Goal: Task Accomplishment & Management: Complete application form

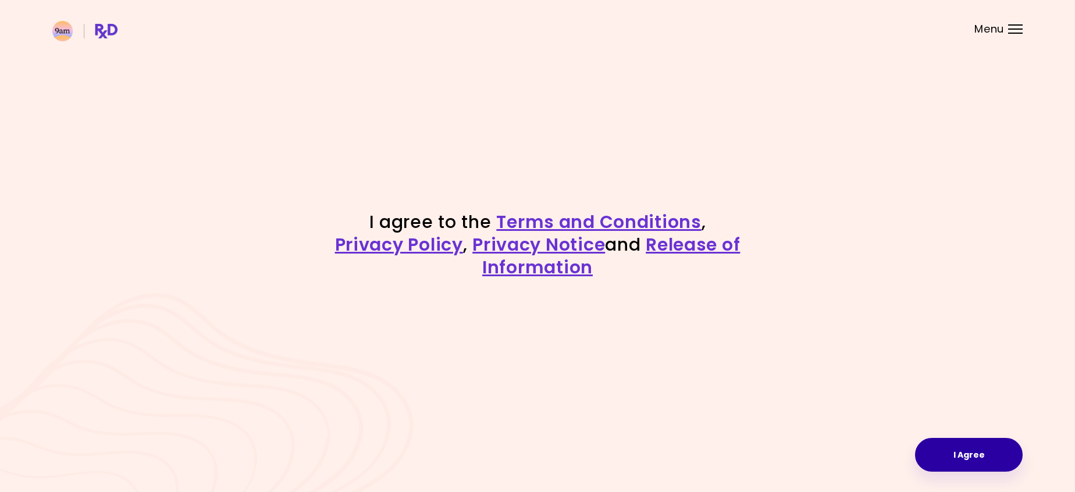
click at [961, 454] on button "I Agree" at bounding box center [969, 455] width 108 height 34
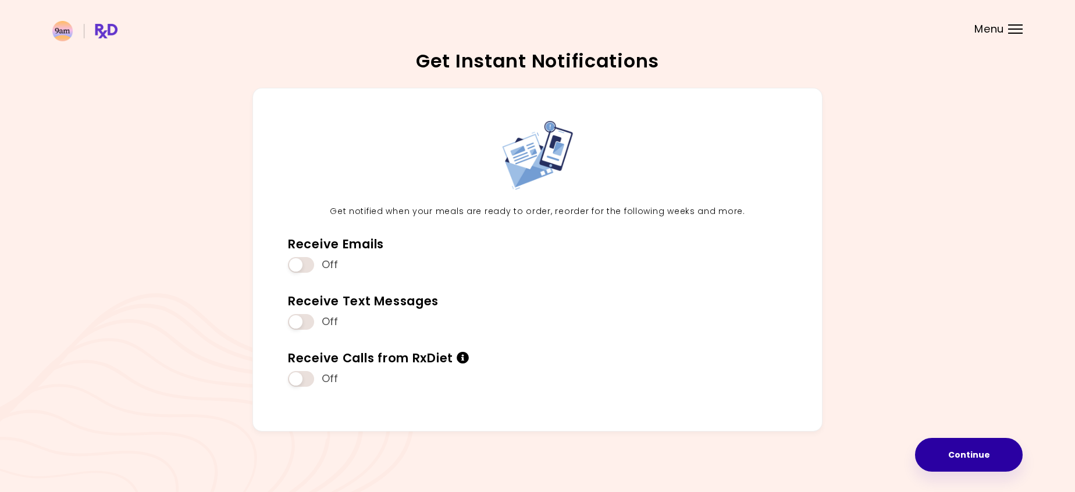
click at [950, 451] on button "Continue" at bounding box center [969, 455] width 108 height 34
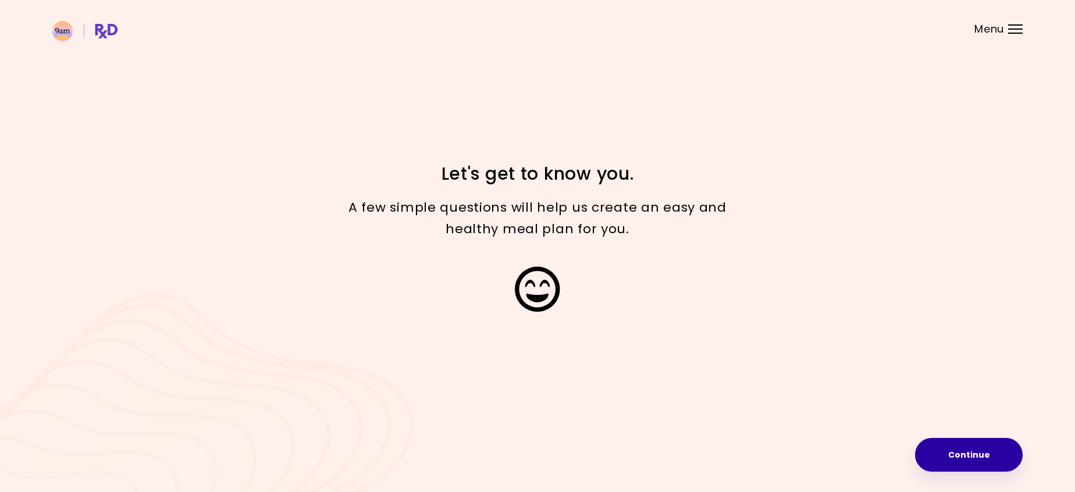
click at [961, 458] on button "Continue" at bounding box center [969, 455] width 108 height 34
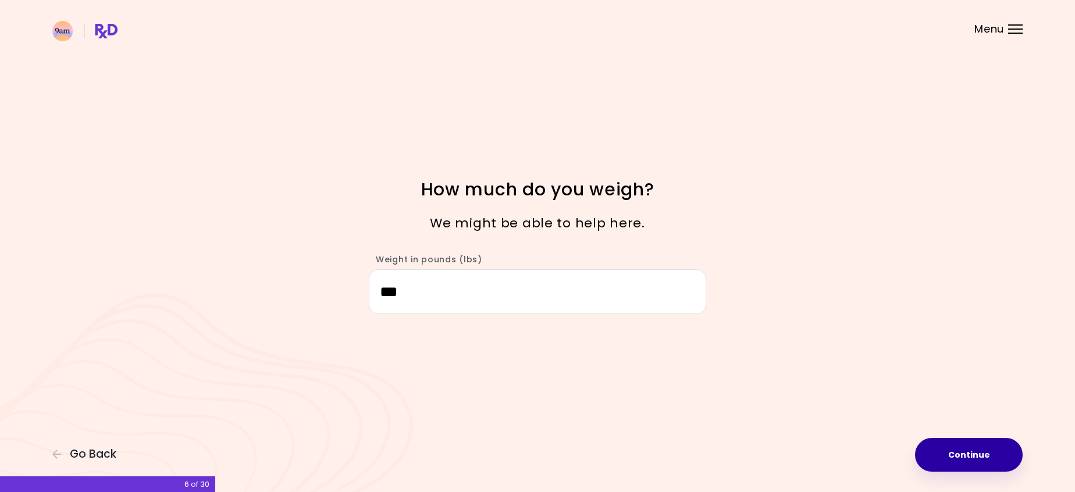
click at [967, 460] on button "Continue" at bounding box center [969, 455] width 108 height 34
select select "****"
click at [970, 458] on button "Continue" at bounding box center [969, 455] width 108 height 34
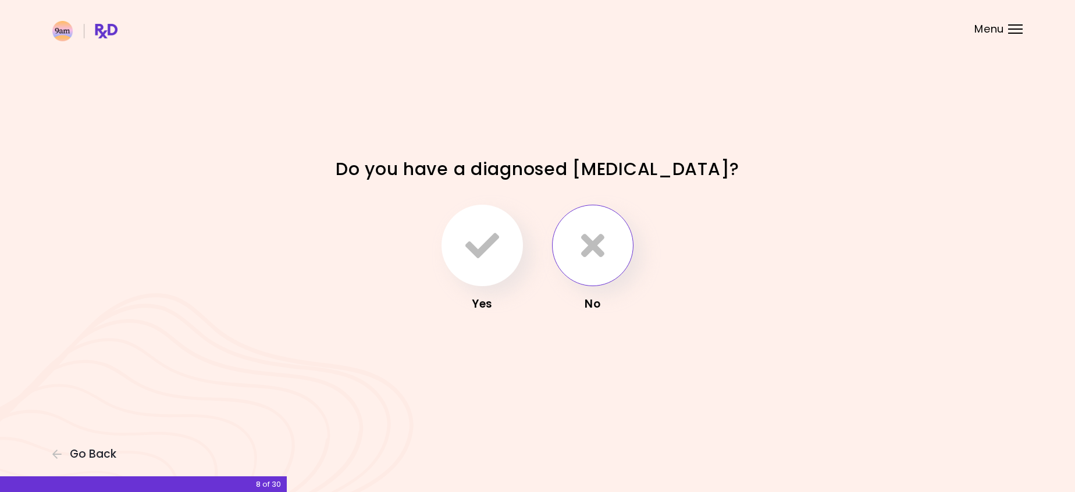
click at [604, 264] on button "button" at bounding box center [592, 245] width 81 height 81
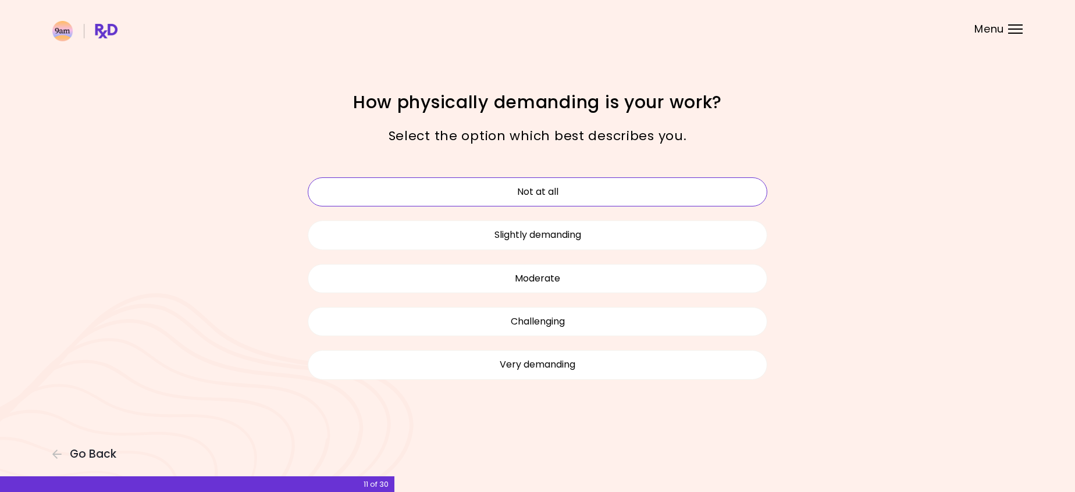
click at [609, 194] on button "Not at all" at bounding box center [538, 191] width 460 height 29
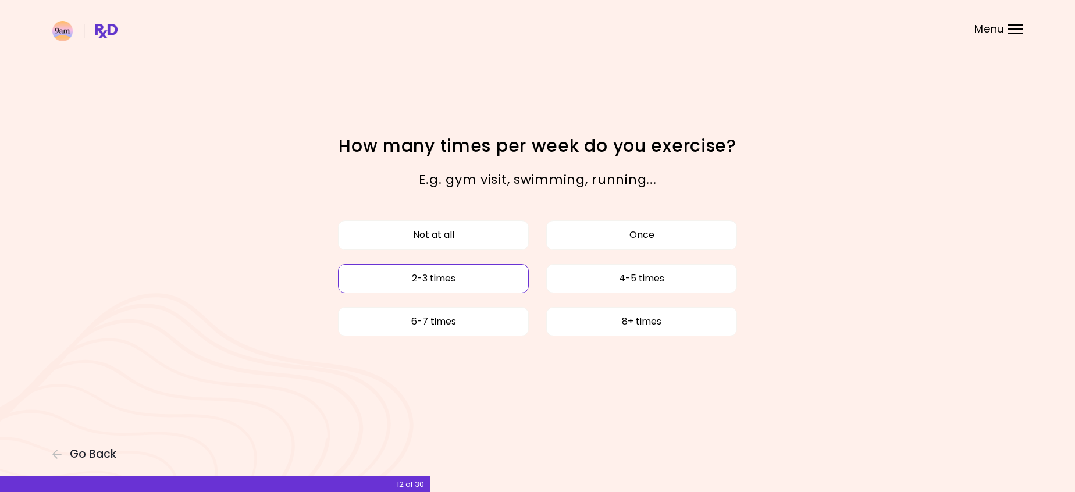
click at [487, 280] on button "2-3 times" at bounding box center [433, 278] width 191 height 29
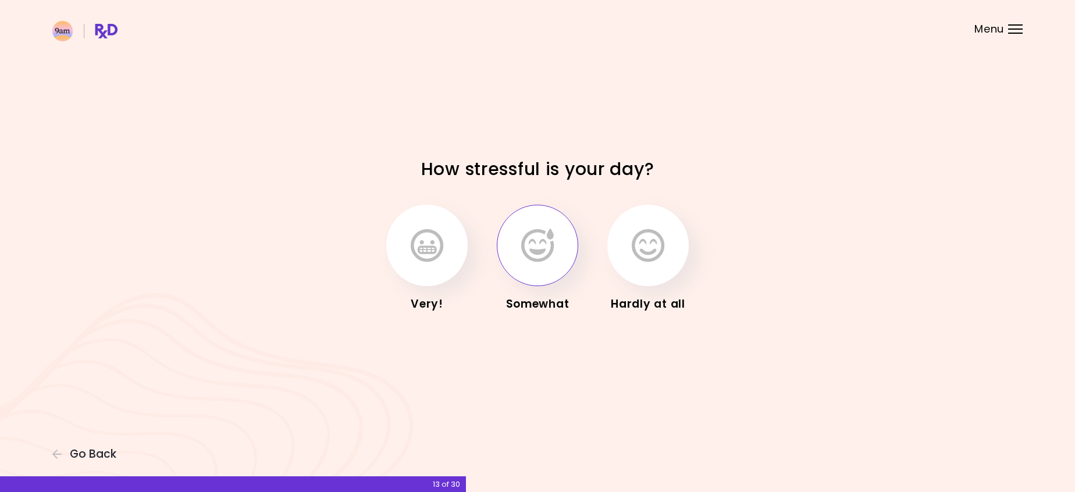
click at [561, 259] on button "button" at bounding box center [537, 245] width 81 height 81
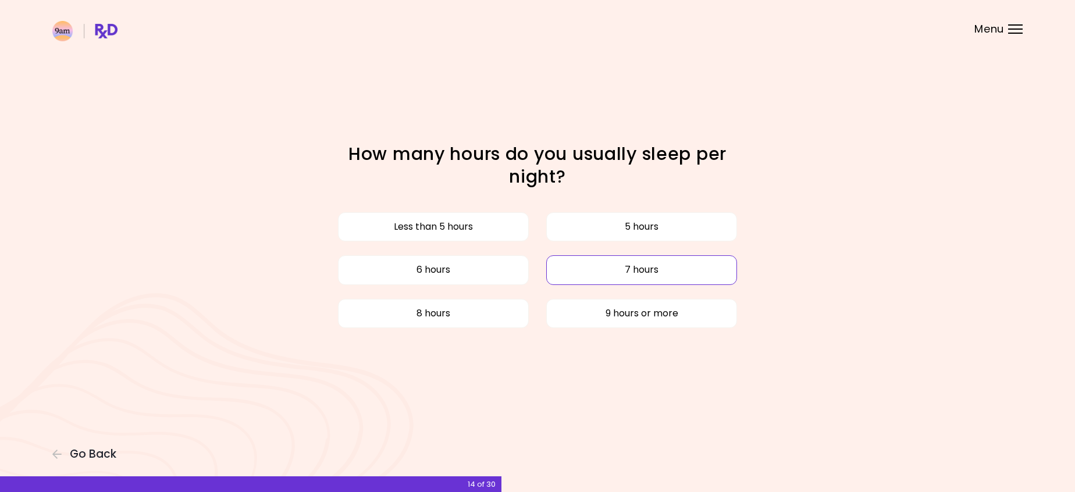
click at [615, 266] on button "7 hours" at bounding box center [641, 269] width 191 height 29
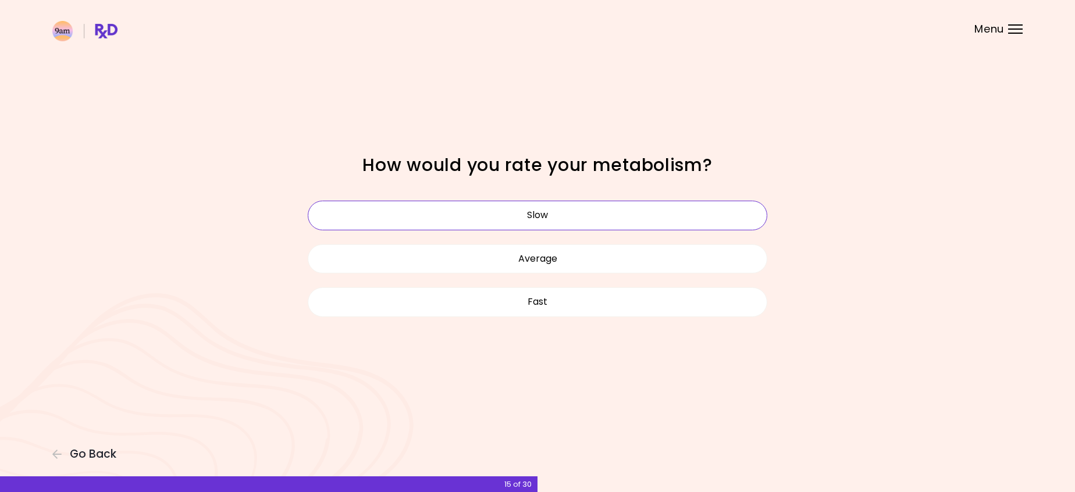
click at [608, 221] on button "Slow" at bounding box center [538, 215] width 460 height 29
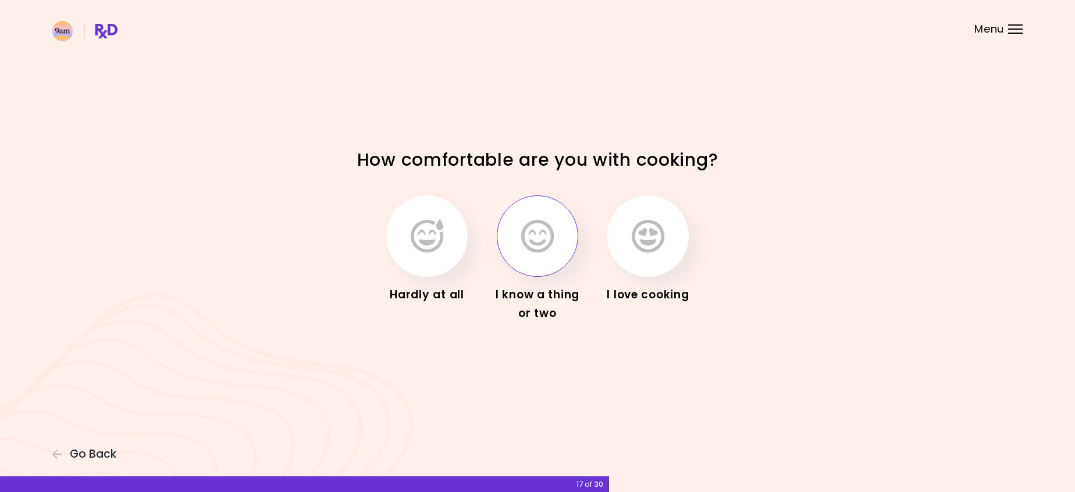
click at [544, 261] on button "button" at bounding box center [537, 235] width 81 height 81
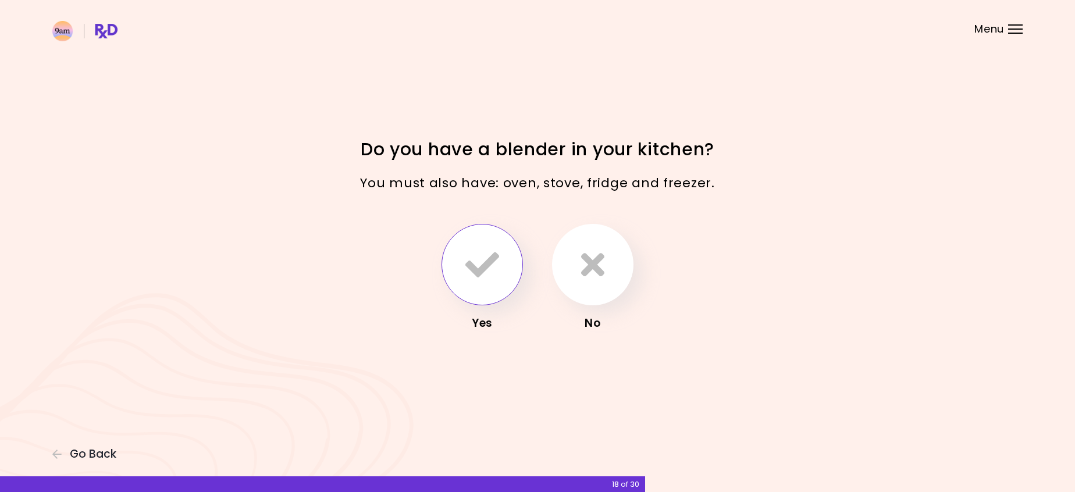
click at [482, 264] on icon "button" at bounding box center [482, 265] width 34 height 34
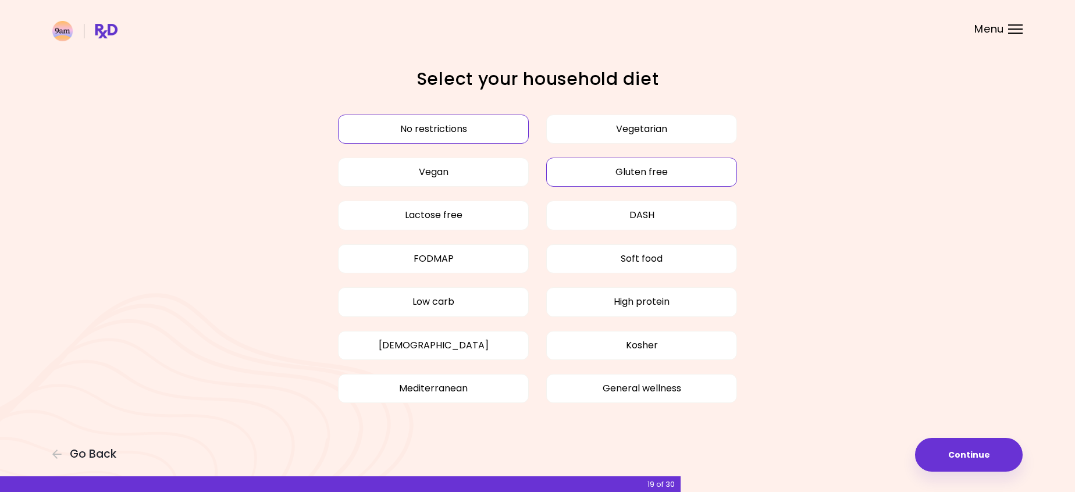
click at [703, 177] on button "Gluten free" at bounding box center [641, 172] width 191 height 29
click at [417, 137] on button "No restrictions" at bounding box center [433, 129] width 191 height 29
click at [958, 460] on button "Continue" at bounding box center [969, 455] width 108 height 34
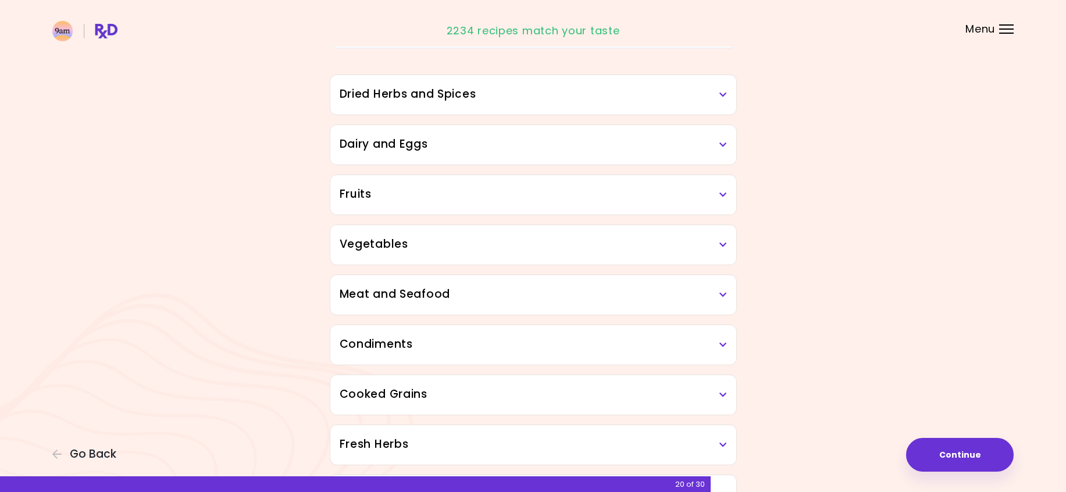
scroll to position [116, 0]
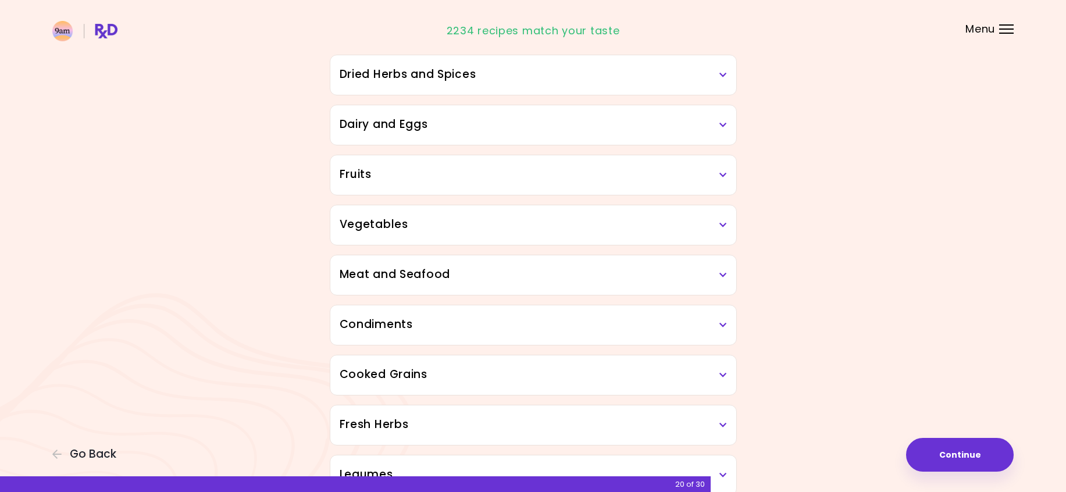
click at [702, 274] on h3 "Meat and Seafood" at bounding box center [533, 274] width 387 height 17
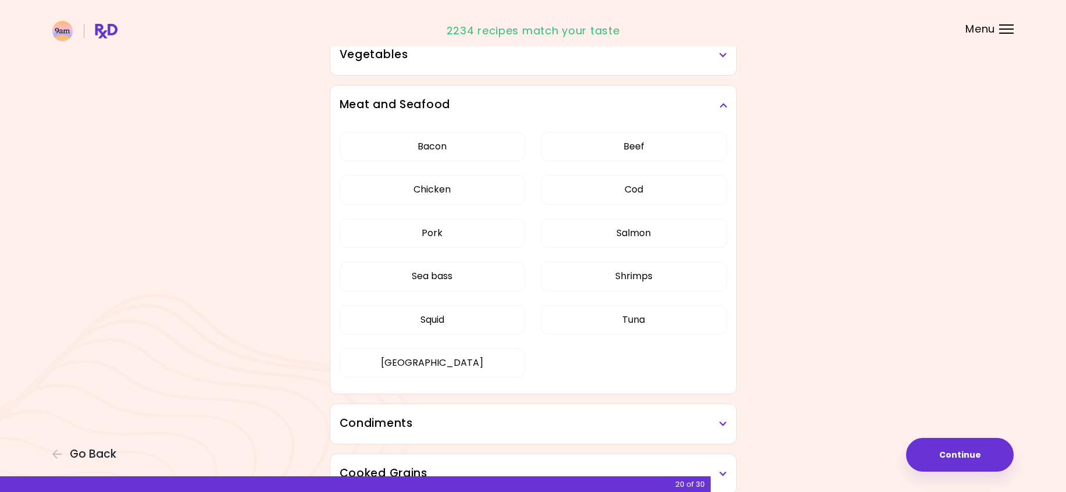
scroll to position [291, 0]
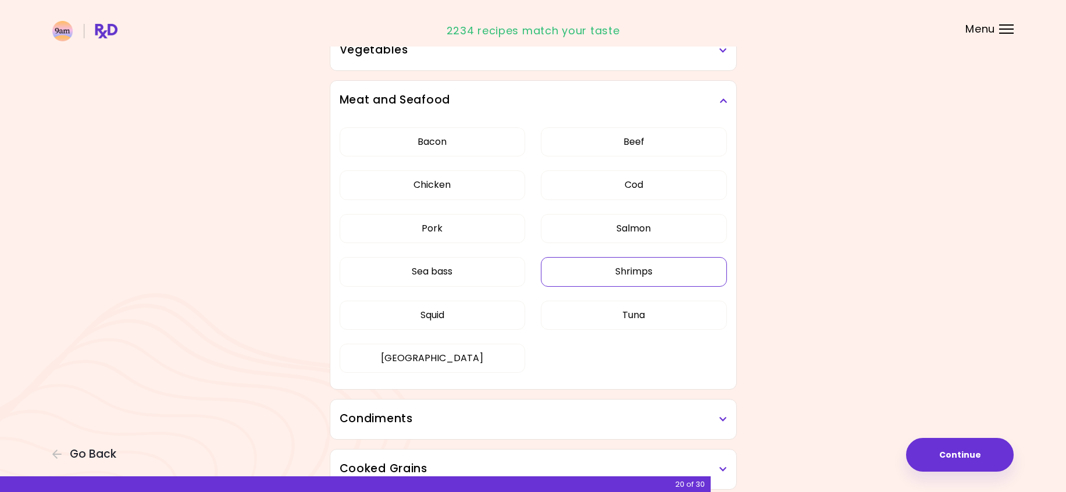
click at [677, 279] on button "Shrimps" at bounding box center [634, 271] width 186 height 29
click at [482, 315] on button "Squid" at bounding box center [433, 315] width 186 height 29
click at [480, 275] on button "Sea bass" at bounding box center [433, 271] width 186 height 29
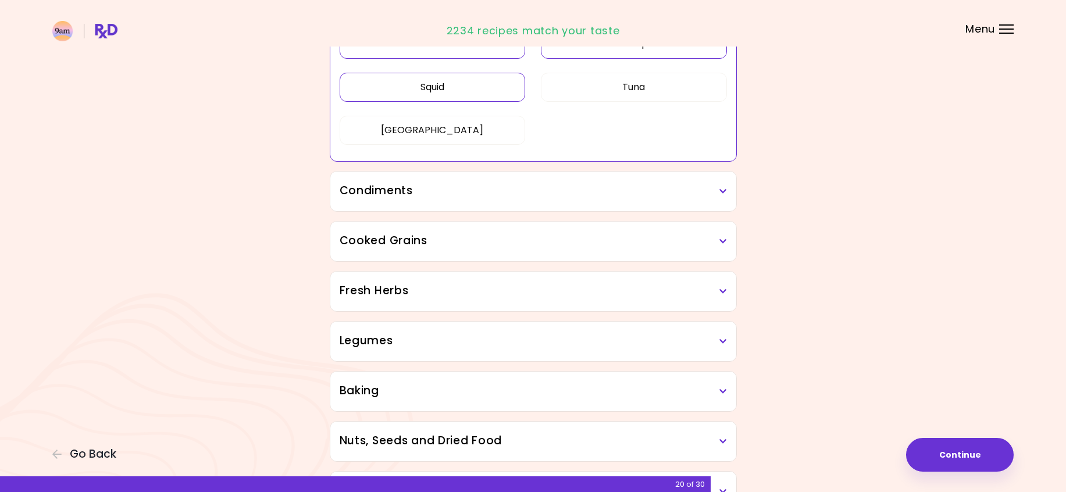
scroll to position [524, 0]
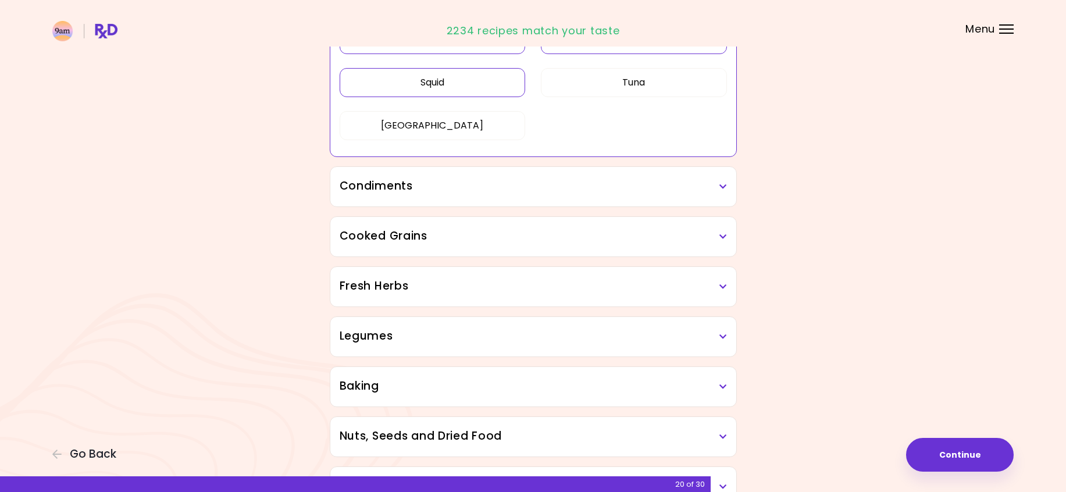
click at [729, 189] on div "Condiments" at bounding box center [533, 187] width 406 height 40
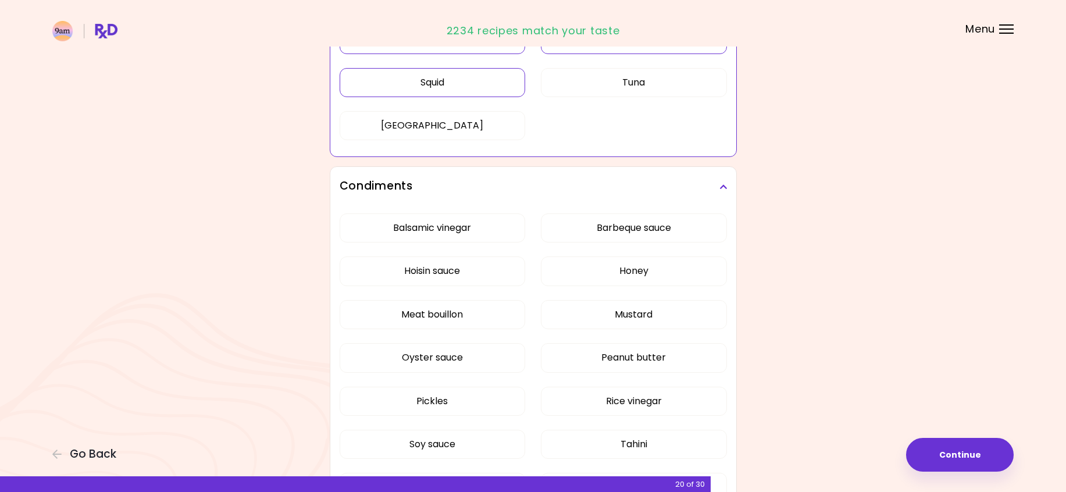
click at [729, 189] on div "Condiments" at bounding box center [533, 187] width 406 height 40
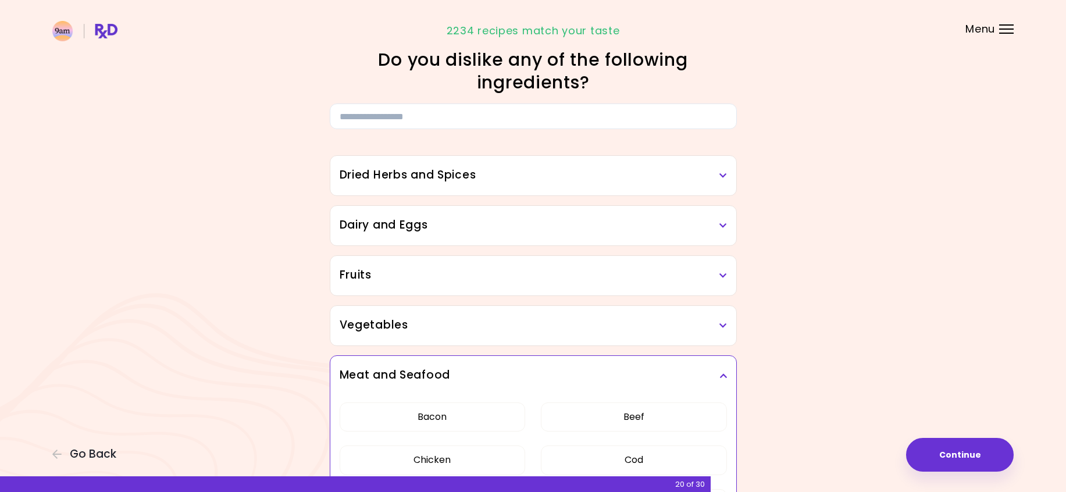
scroll to position [0, 0]
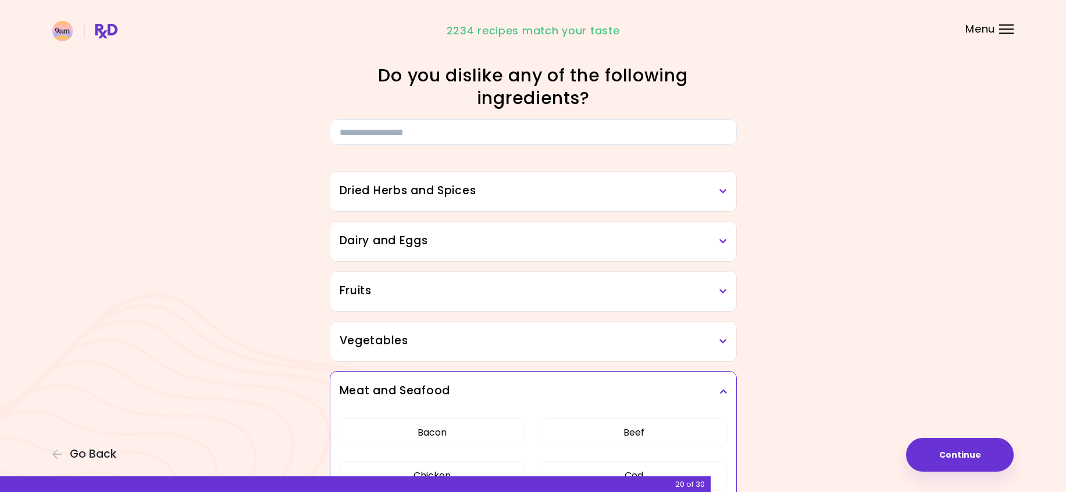
click at [721, 241] on icon at bounding box center [724, 241] width 8 height 8
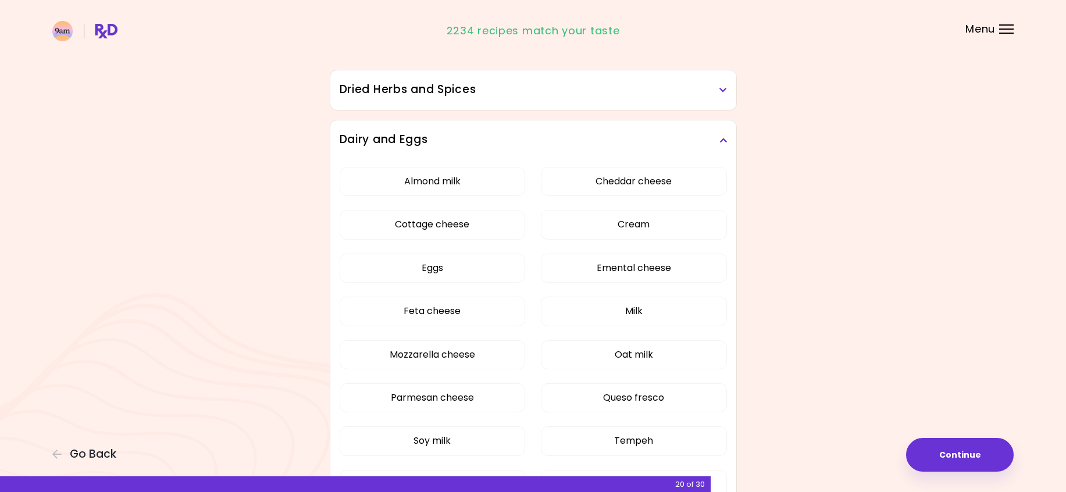
scroll to position [116, 0]
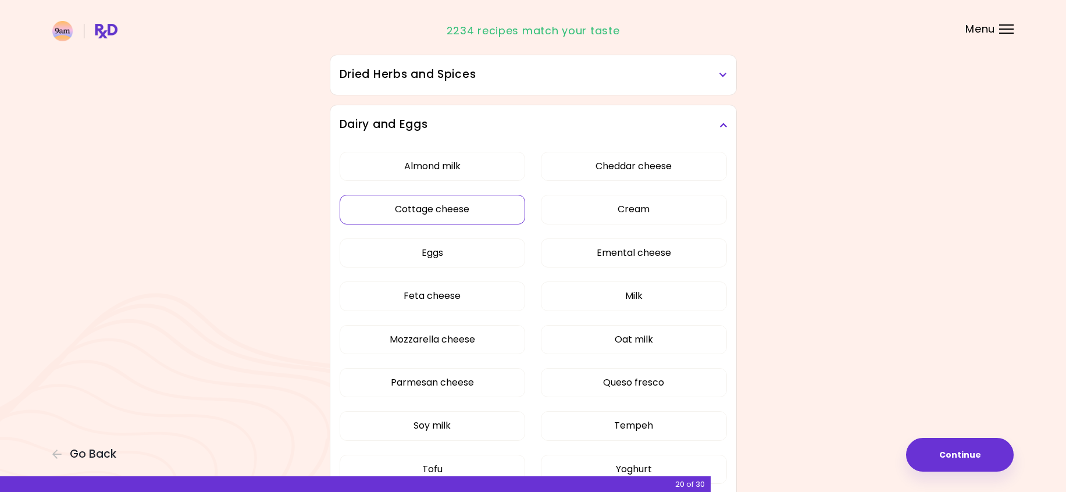
click at [501, 210] on button "Cottage cheese" at bounding box center [433, 209] width 186 height 29
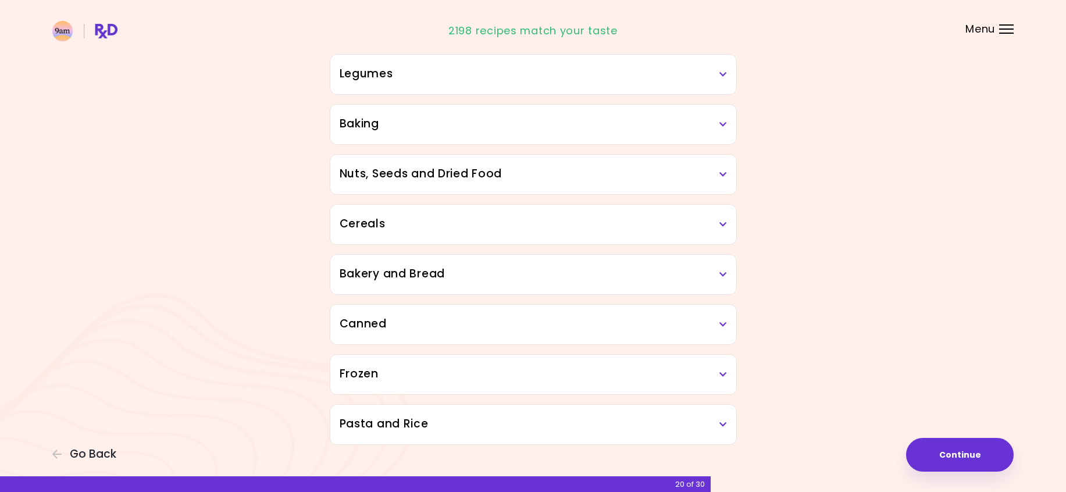
scroll to position [889, 0]
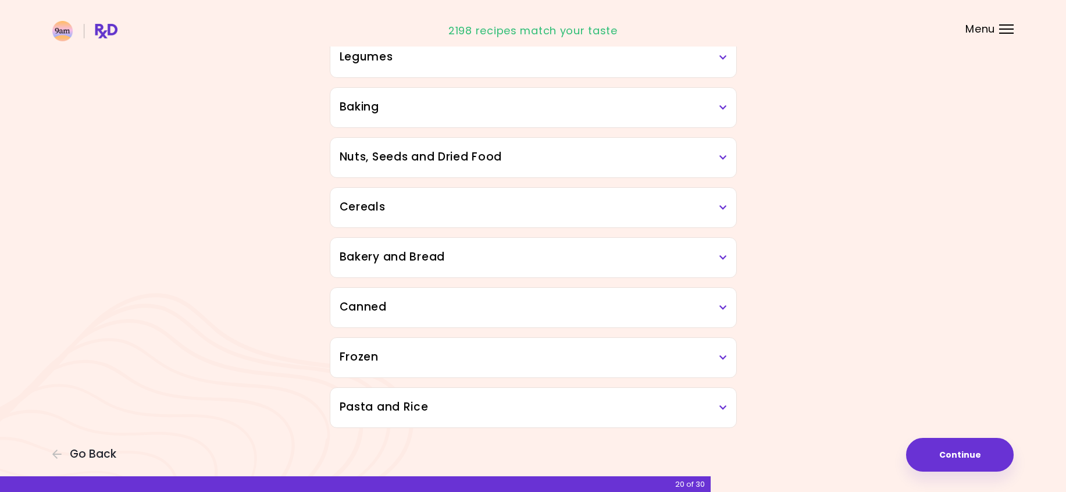
click at [722, 362] on h3 "Frozen" at bounding box center [533, 357] width 387 height 17
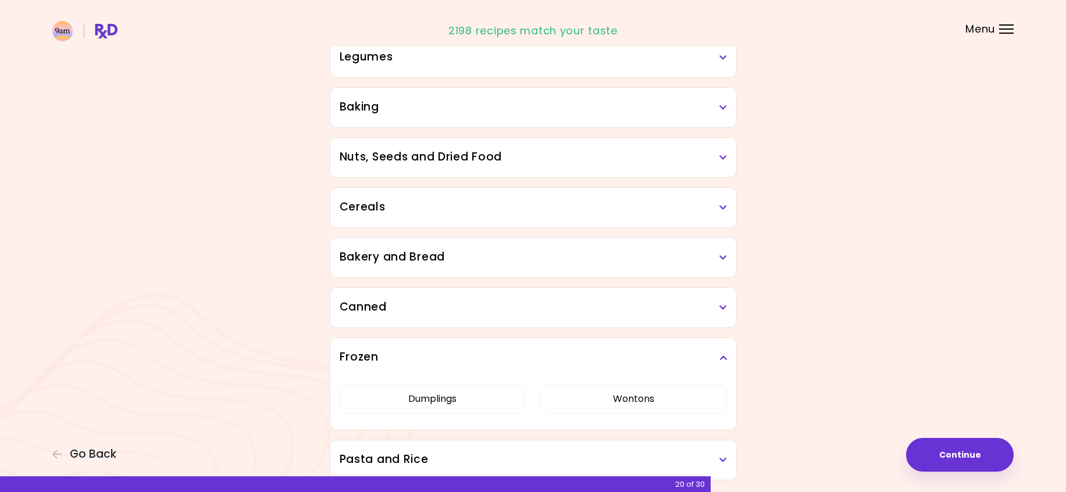
click at [721, 362] on icon at bounding box center [724, 358] width 8 height 8
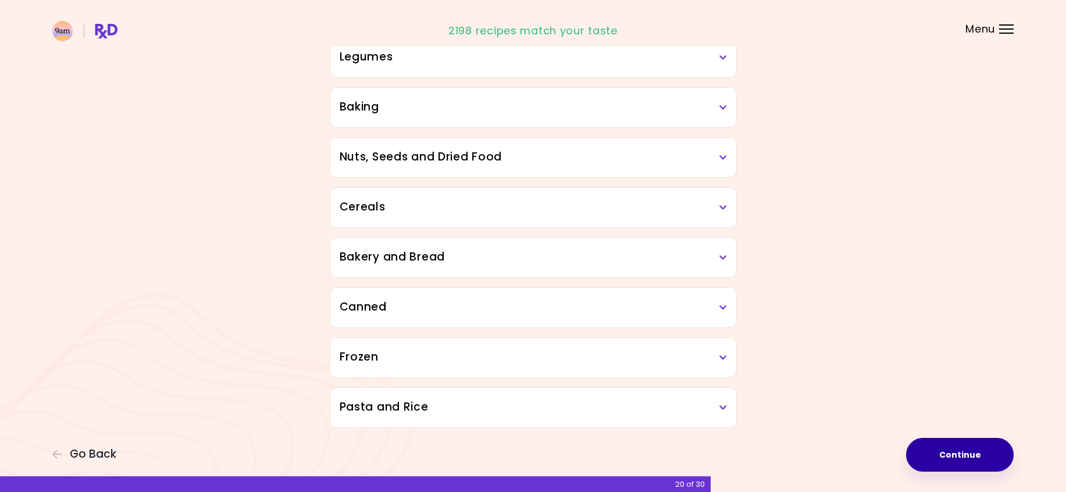
click at [962, 449] on button "Continue" at bounding box center [960, 455] width 108 height 34
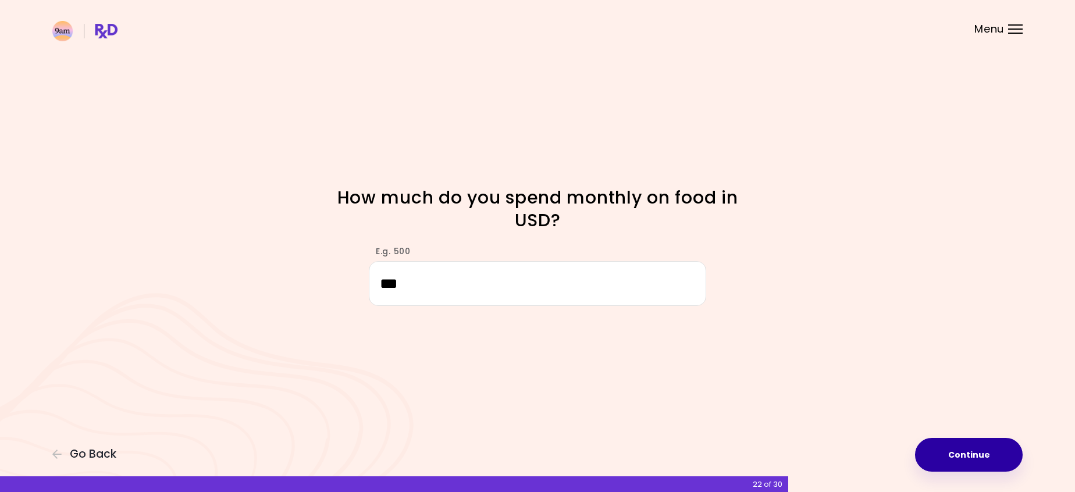
type input "***"
click at [981, 456] on button "Continue" at bounding box center [969, 455] width 108 height 34
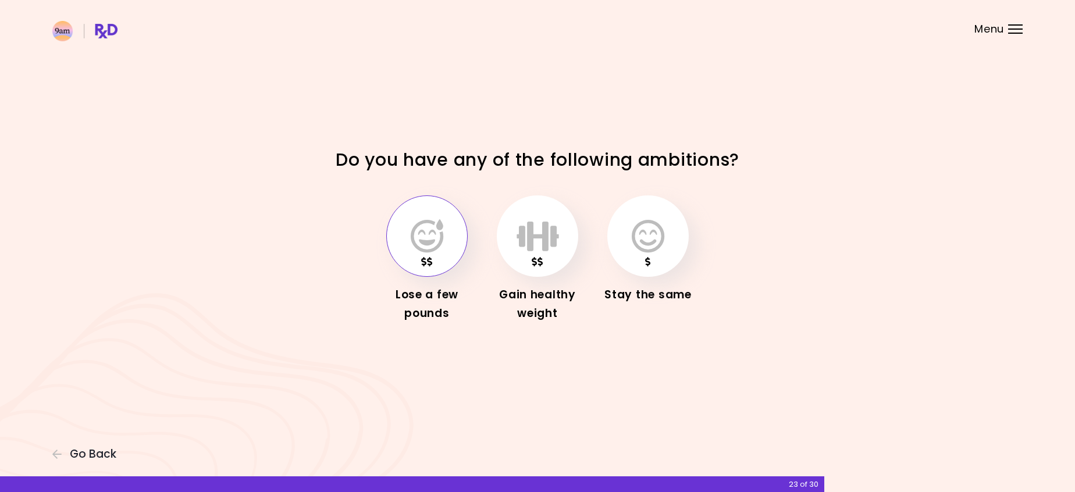
click at [418, 235] on icon "button" at bounding box center [427, 236] width 33 height 34
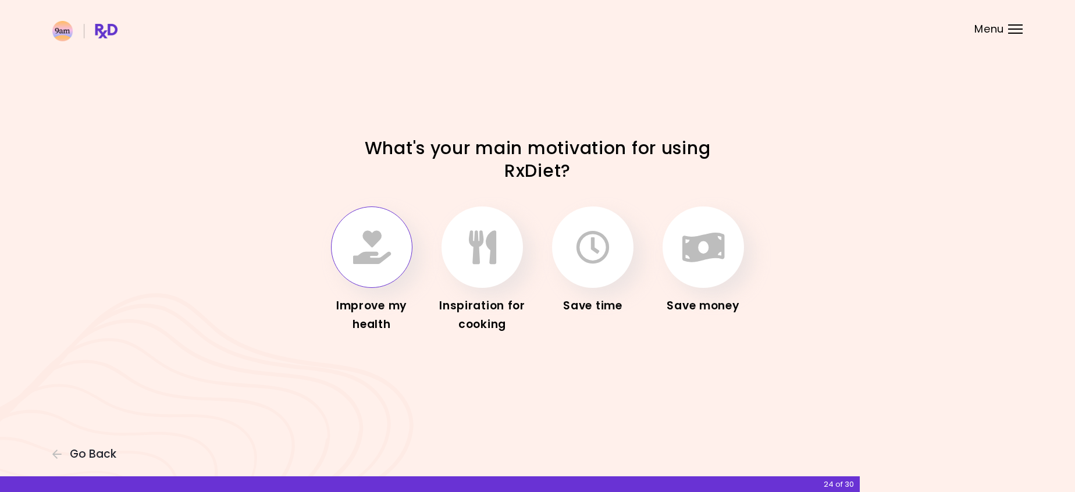
click at [381, 248] on icon "button" at bounding box center [372, 247] width 38 height 34
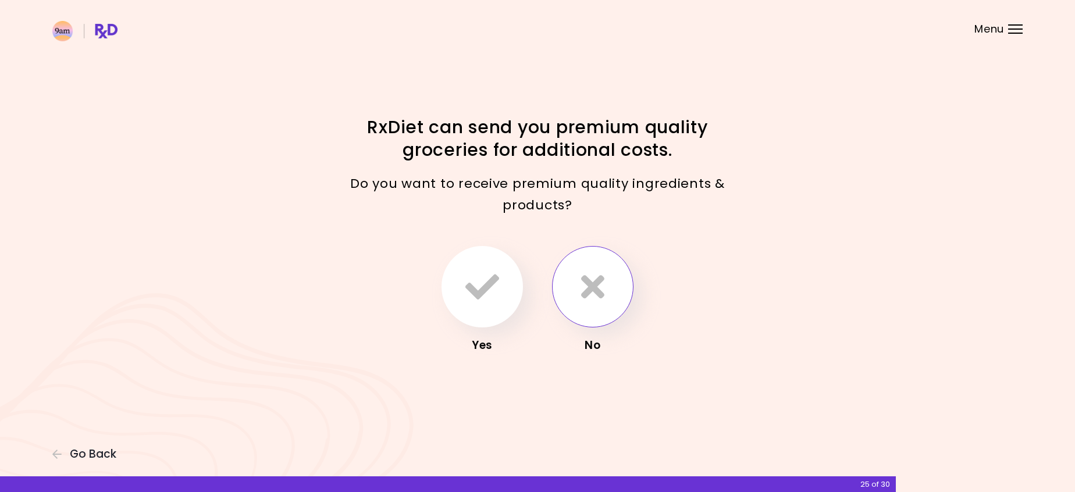
click at [611, 284] on button "button" at bounding box center [592, 286] width 81 height 81
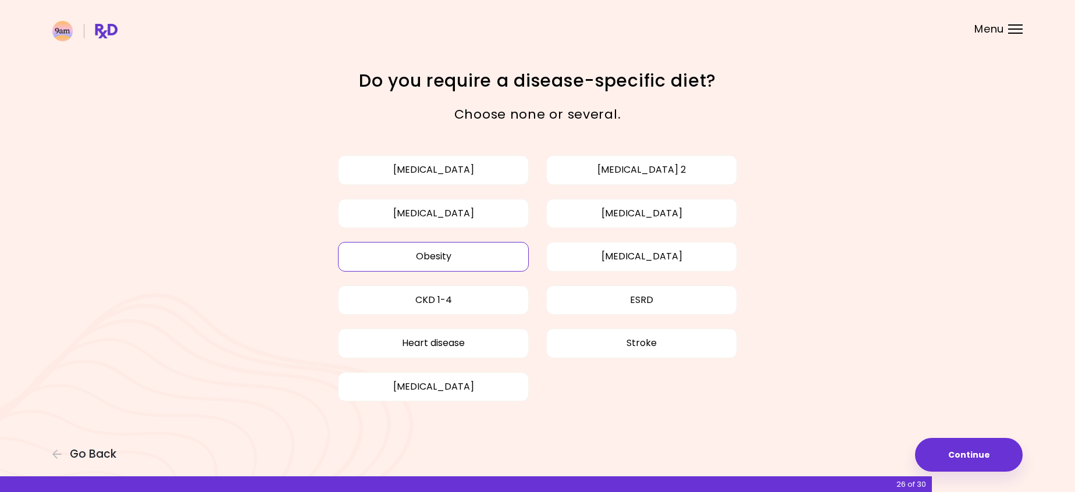
click at [470, 255] on button "Obesity" at bounding box center [433, 256] width 191 height 29
click at [970, 458] on button "Continue" at bounding box center [969, 455] width 108 height 34
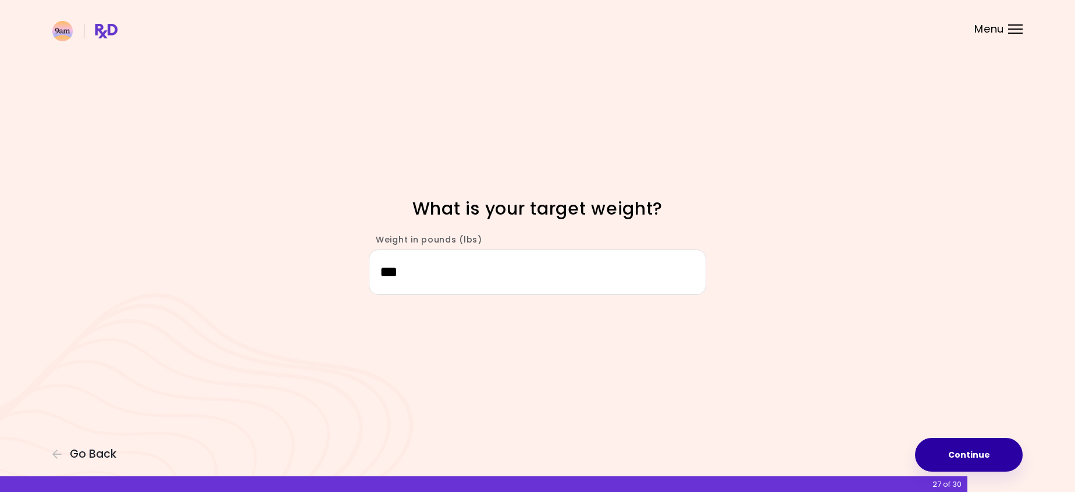
type input "***"
click at [967, 452] on button "Continue" at bounding box center [969, 455] width 108 height 34
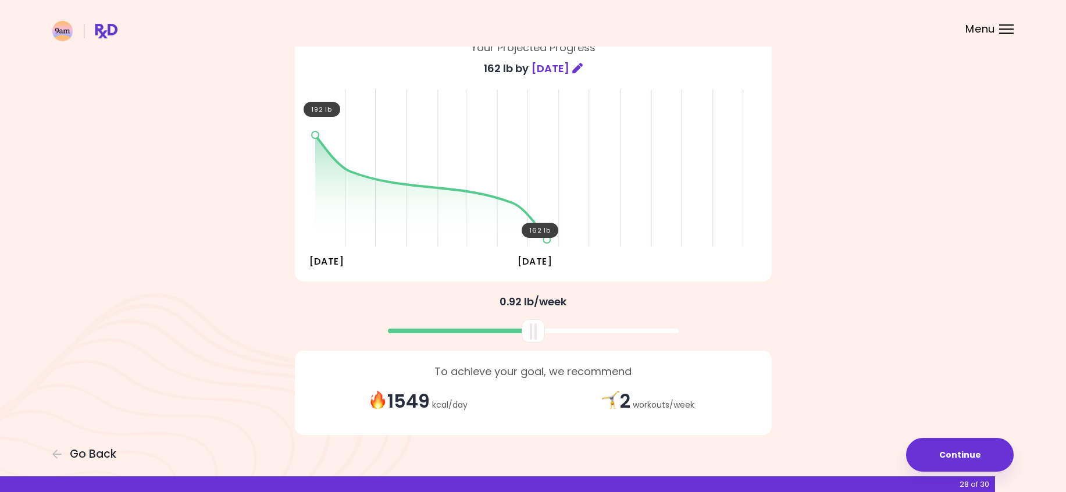
scroll to position [110, 0]
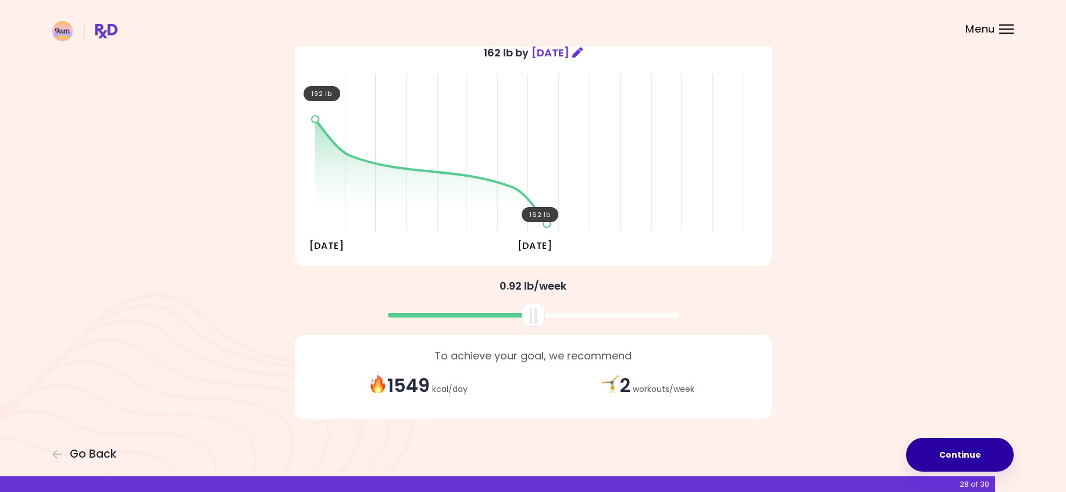
click at [956, 455] on button "Continue" at bounding box center [960, 455] width 108 height 34
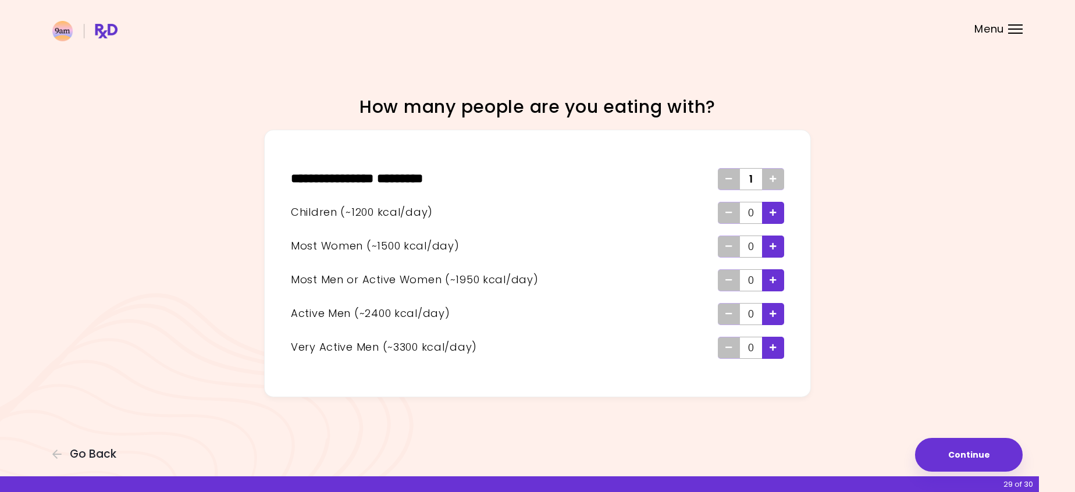
click at [775, 314] on icon "Add - Active Man" at bounding box center [773, 314] width 7 height 8
click at [954, 457] on button "Continue" at bounding box center [969, 455] width 108 height 34
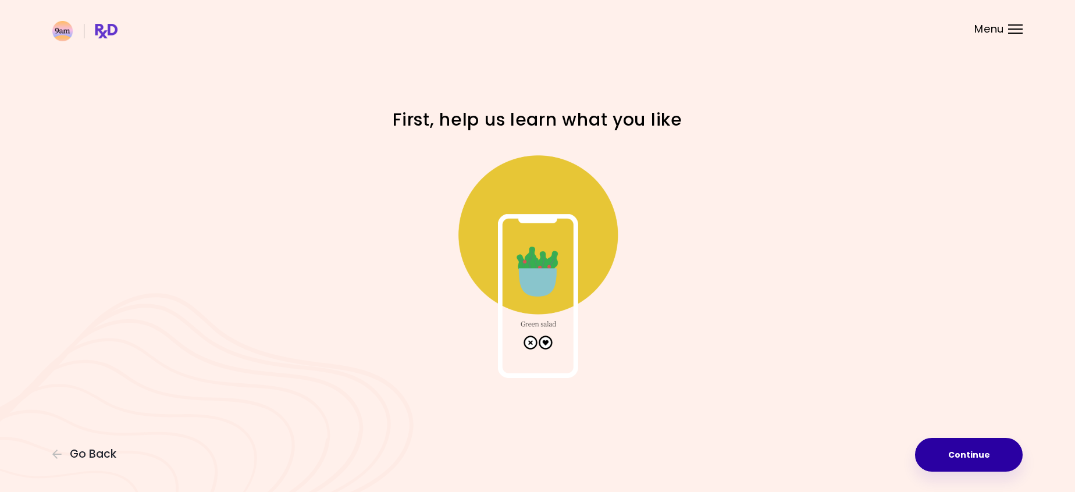
click at [959, 455] on button "Continue" at bounding box center [969, 455] width 108 height 34
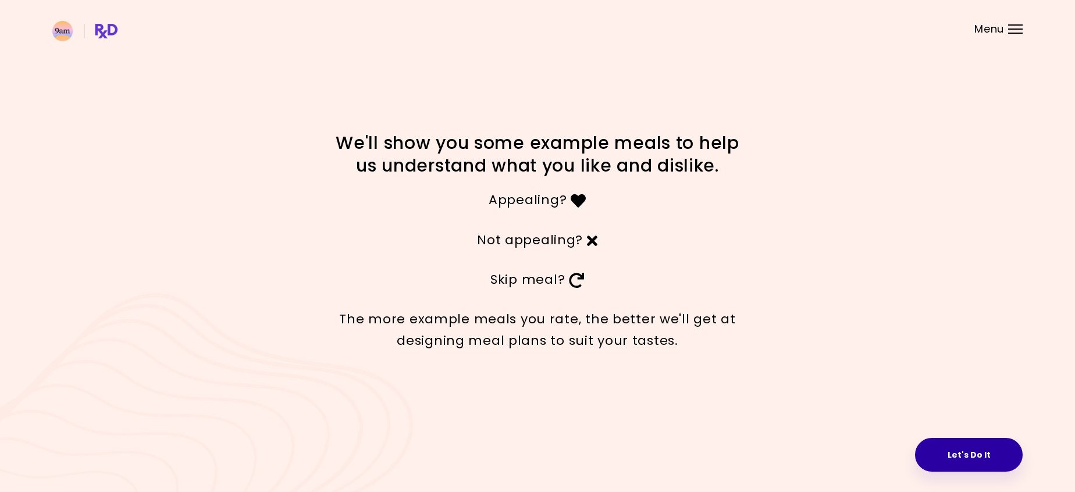
click at [945, 447] on button "Let's Do It" at bounding box center [969, 455] width 108 height 34
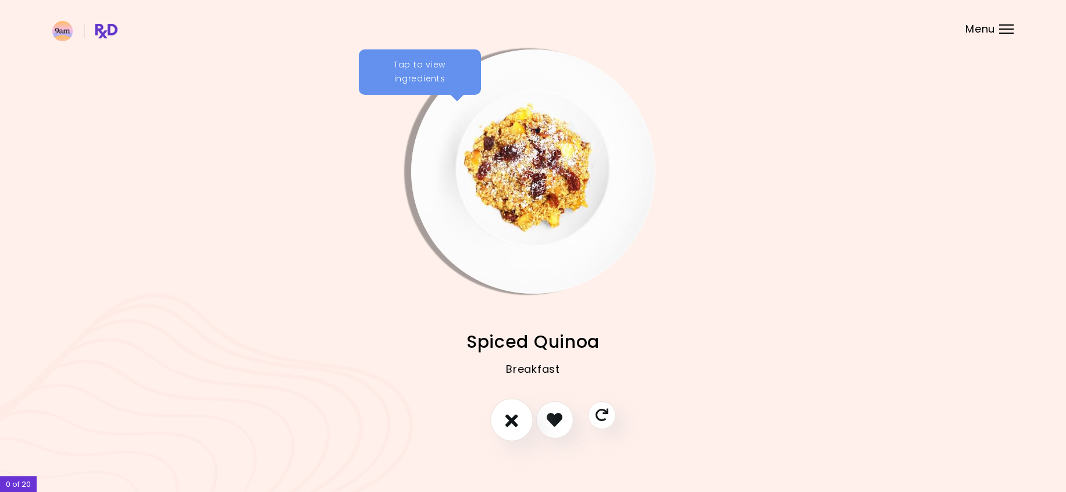
click at [503, 414] on button "I don't like this recipe" at bounding box center [511, 419] width 43 height 43
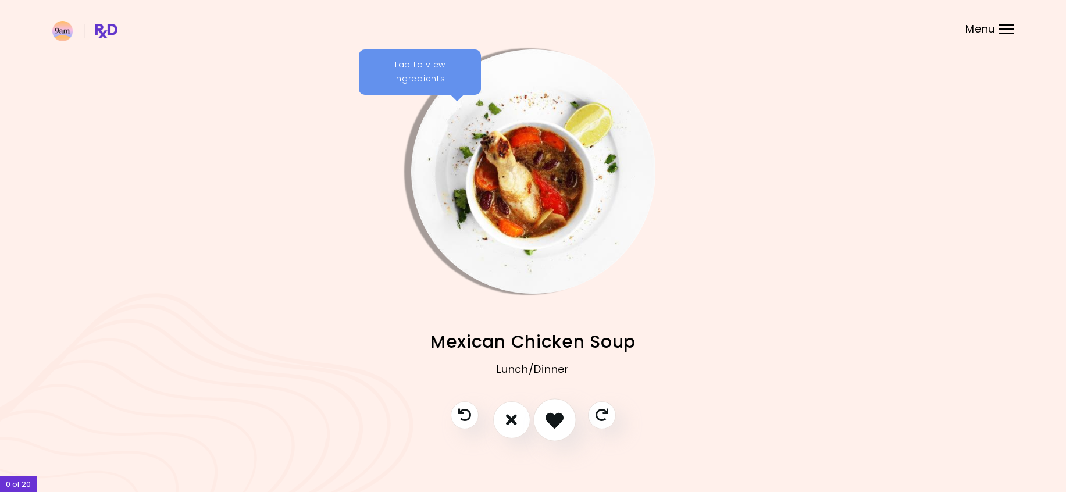
click at [554, 425] on icon "I like this recipe" at bounding box center [555, 420] width 18 height 18
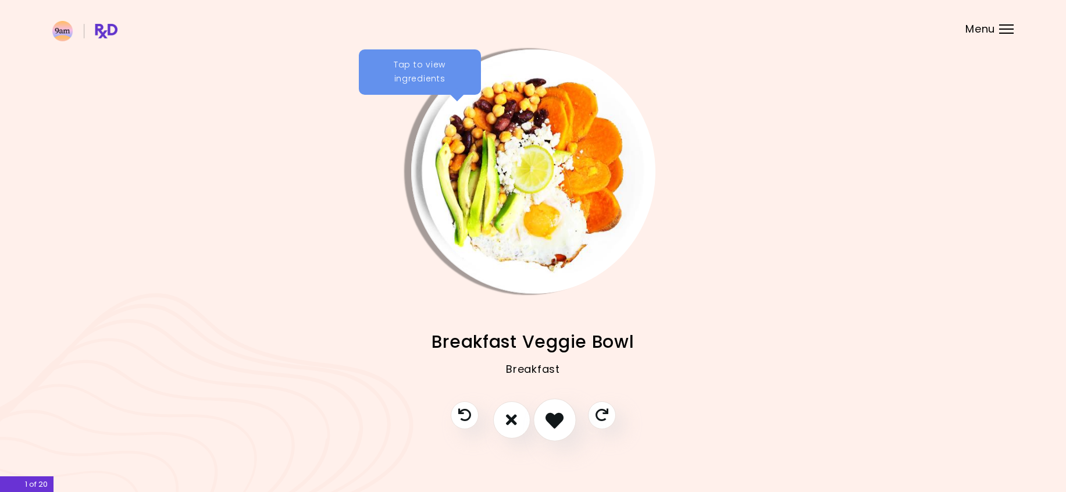
click at [554, 418] on icon "I like this recipe" at bounding box center [555, 420] width 18 height 18
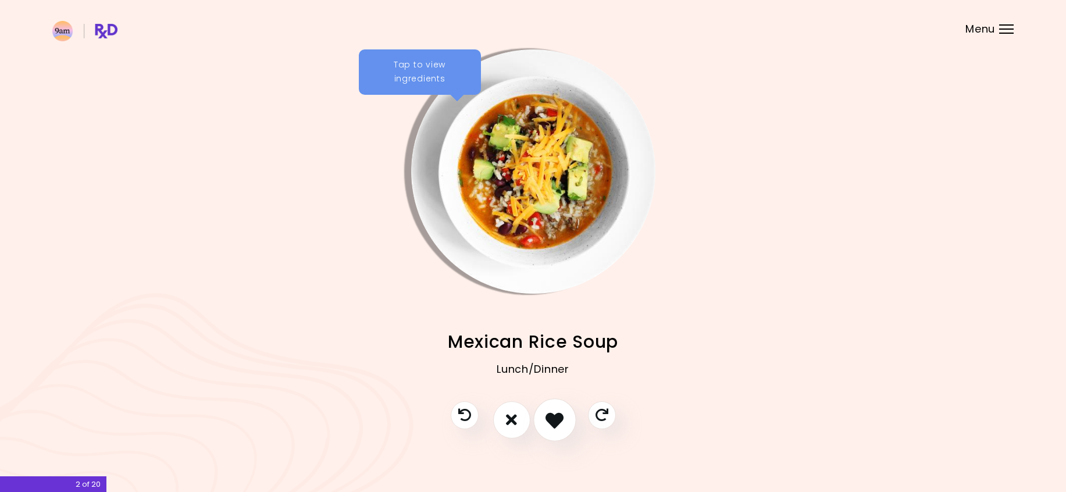
click at [563, 424] on icon "I like this recipe" at bounding box center [555, 420] width 18 height 18
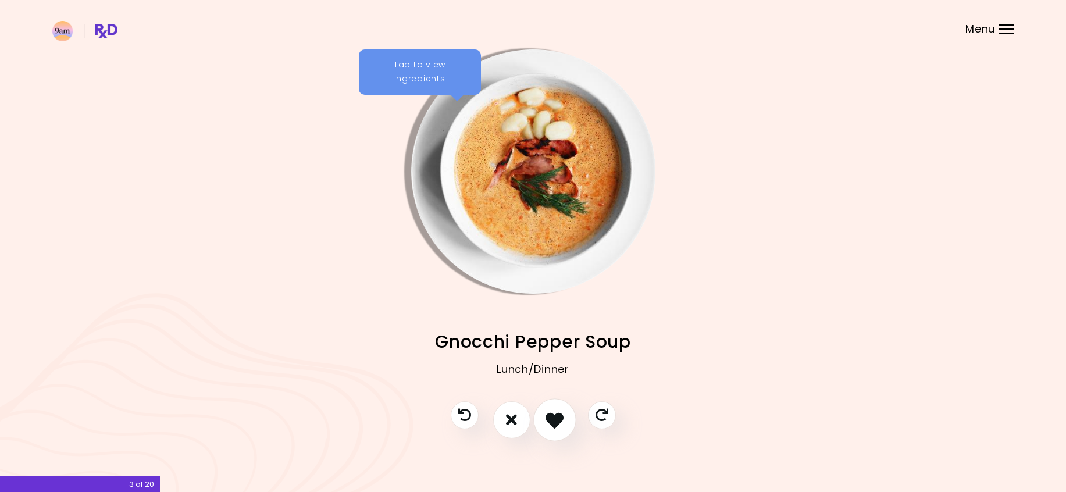
click at [560, 419] on icon "I like this recipe" at bounding box center [555, 420] width 18 height 18
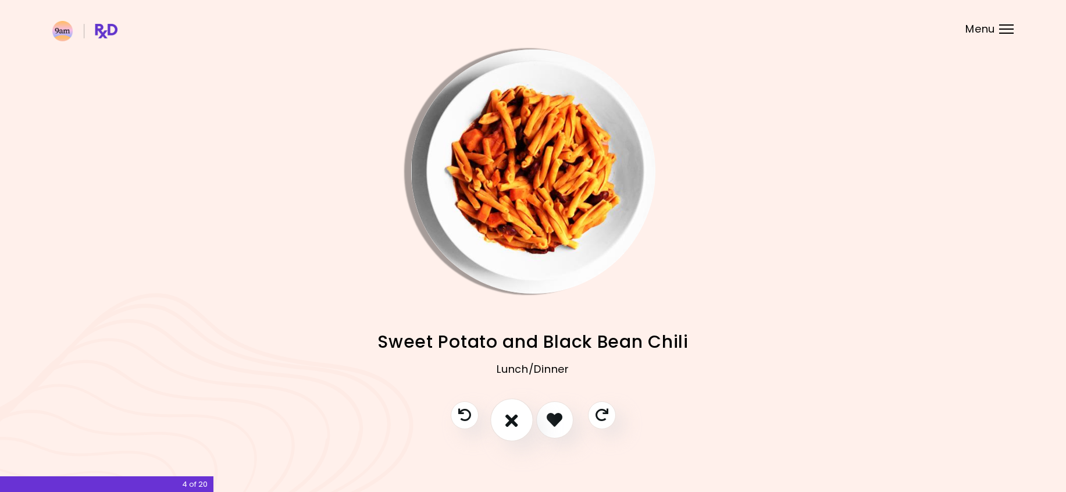
click at [515, 420] on icon "I don't like this recipe" at bounding box center [512, 420] width 13 height 18
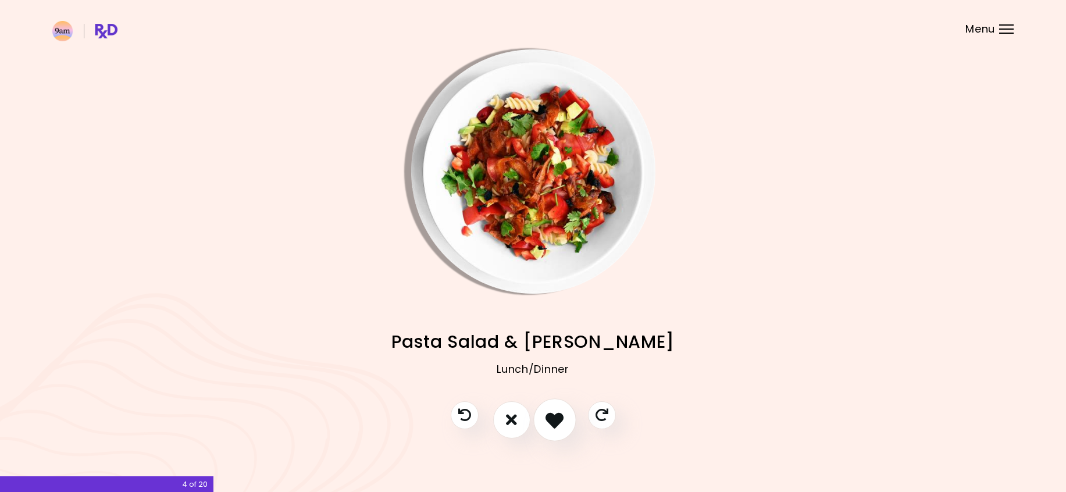
click at [552, 420] on icon "I like this recipe" at bounding box center [555, 420] width 18 height 18
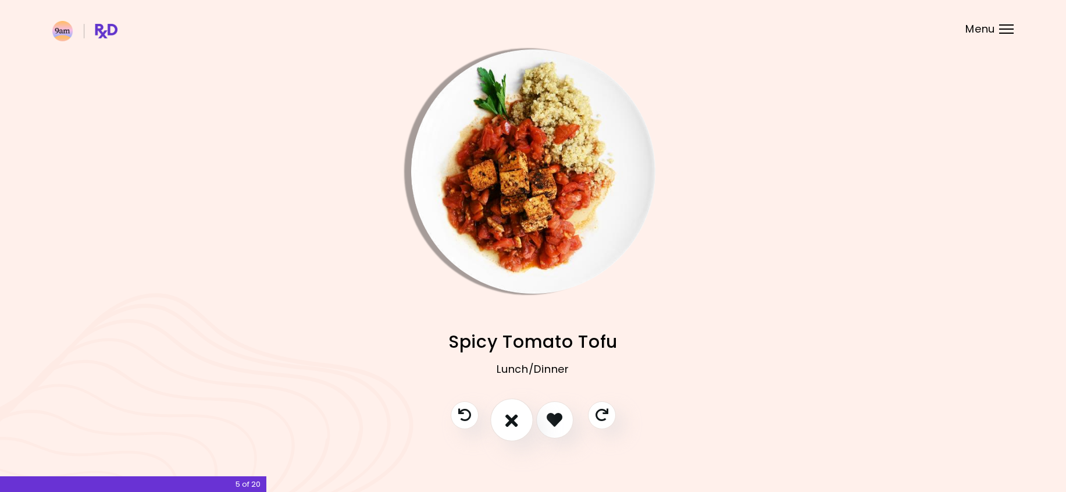
click at [516, 418] on icon "I don't like this recipe" at bounding box center [512, 420] width 13 height 18
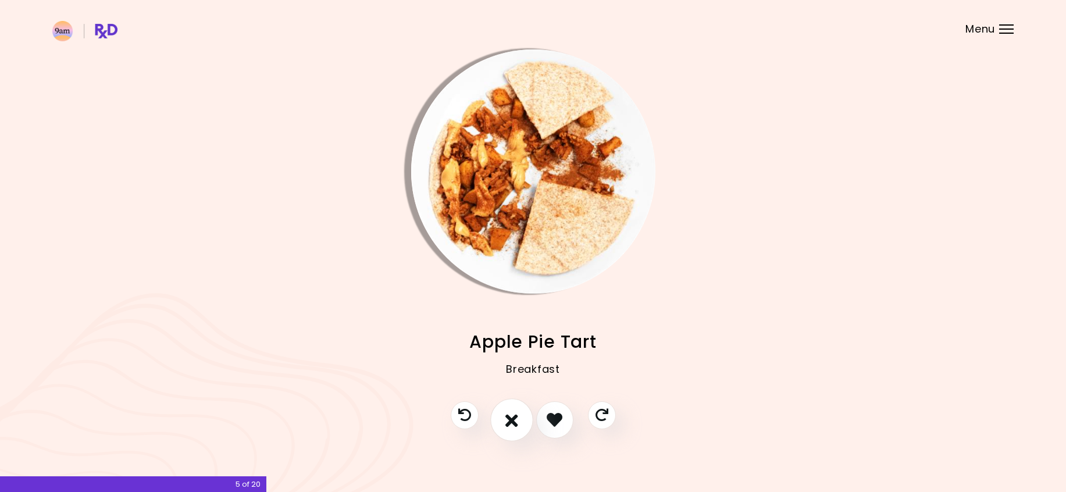
click at [499, 414] on button "I don't like this recipe" at bounding box center [511, 419] width 43 height 43
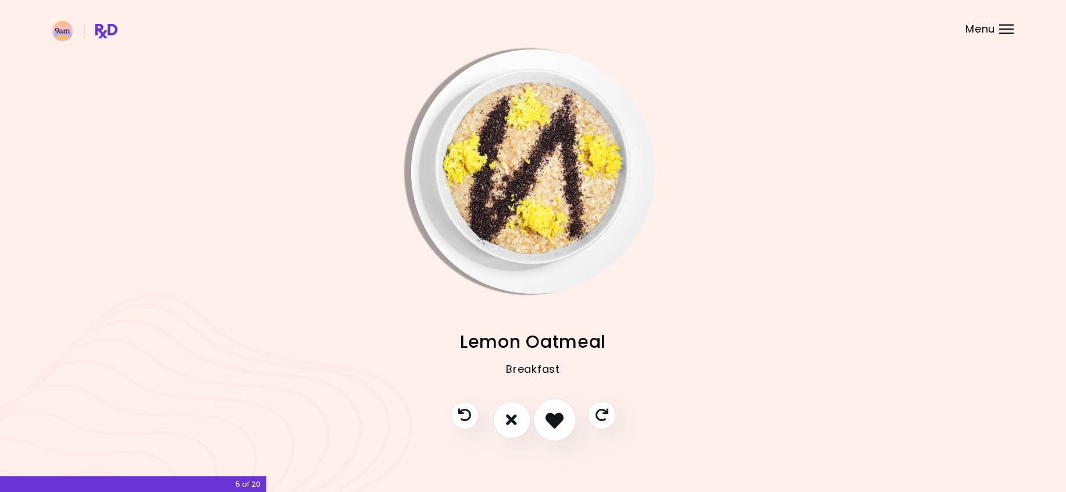
click at [562, 418] on icon "I like this recipe" at bounding box center [555, 420] width 18 height 18
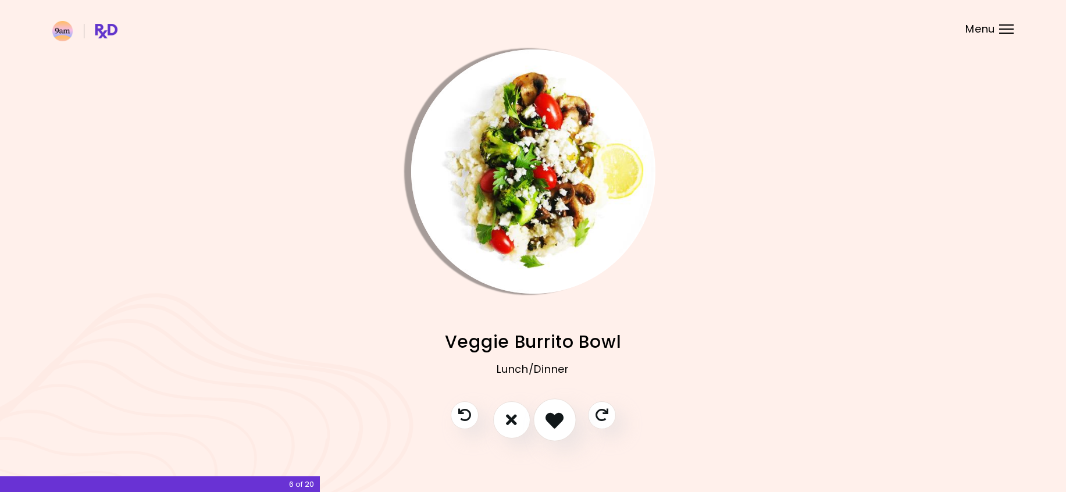
click at [551, 416] on icon "I like this recipe" at bounding box center [555, 420] width 18 height 18
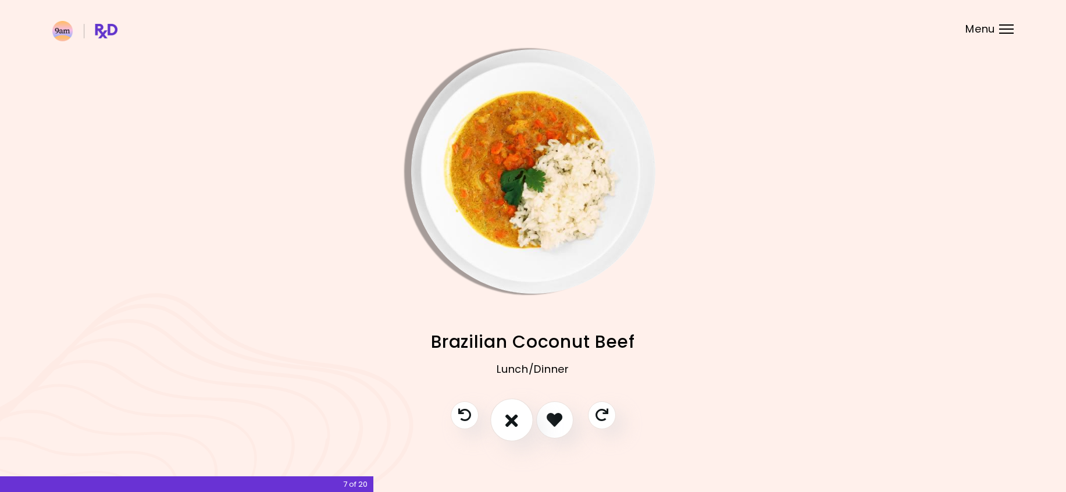
click at [510, 422] on icon "I don't like this recipe" at bounding box center [512, 420] width 13 height 18
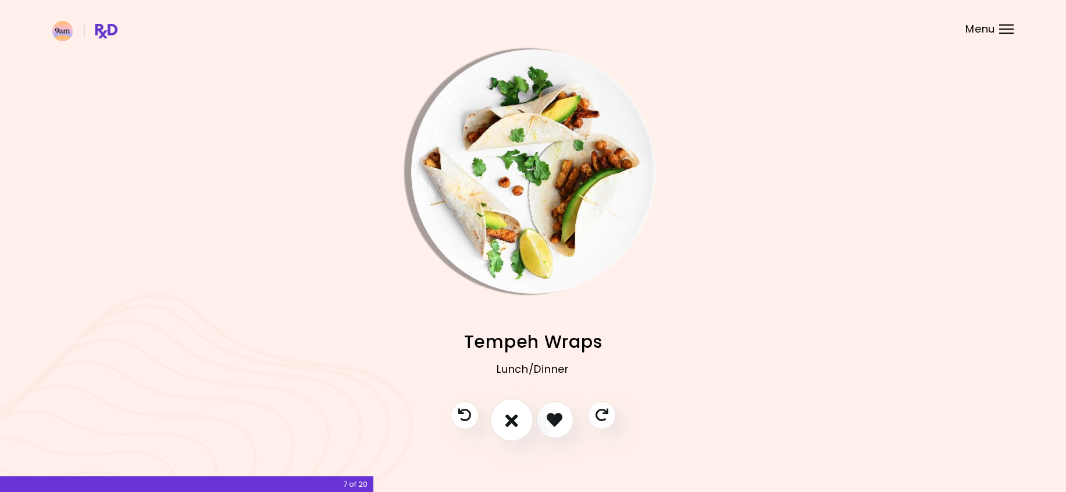
click at [499, 417] on button "I don't like this recipe" at bounding box center [511, 419] width 43 height 43
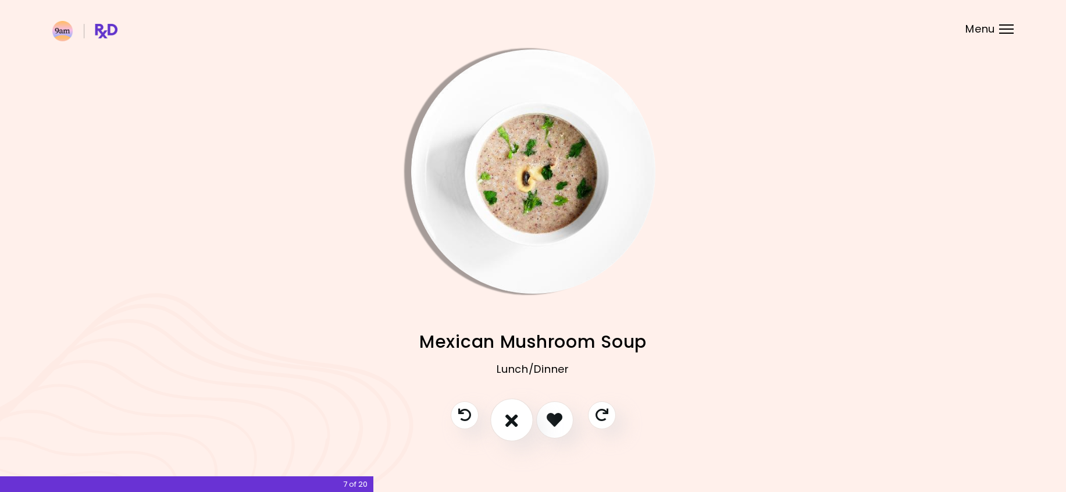
click at [521, 419] on button "I don't like this recipe" at bounding box center [511, 419] width 43 height 43
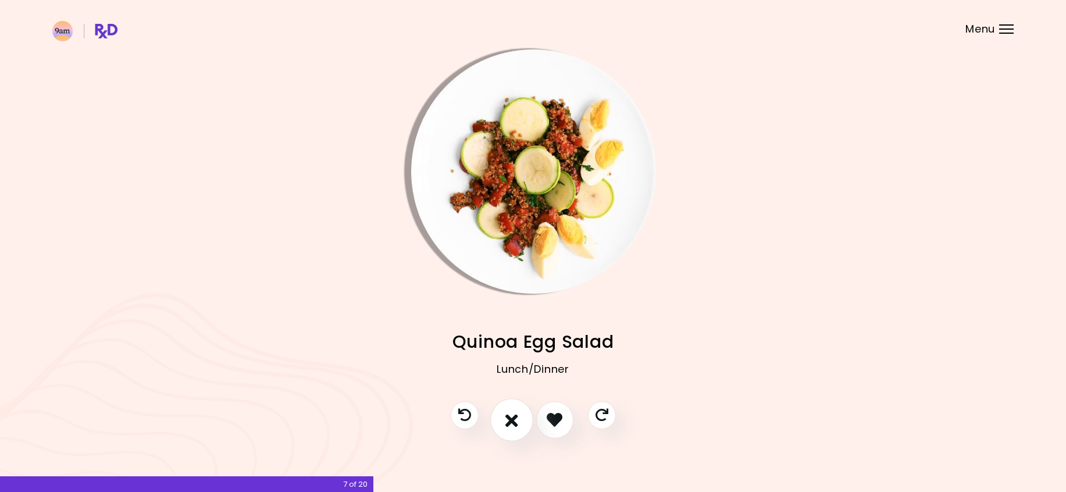
click at [517, 419] on icon "I don't like this recipe" at bounding box center [512, 420] width 13 height 18
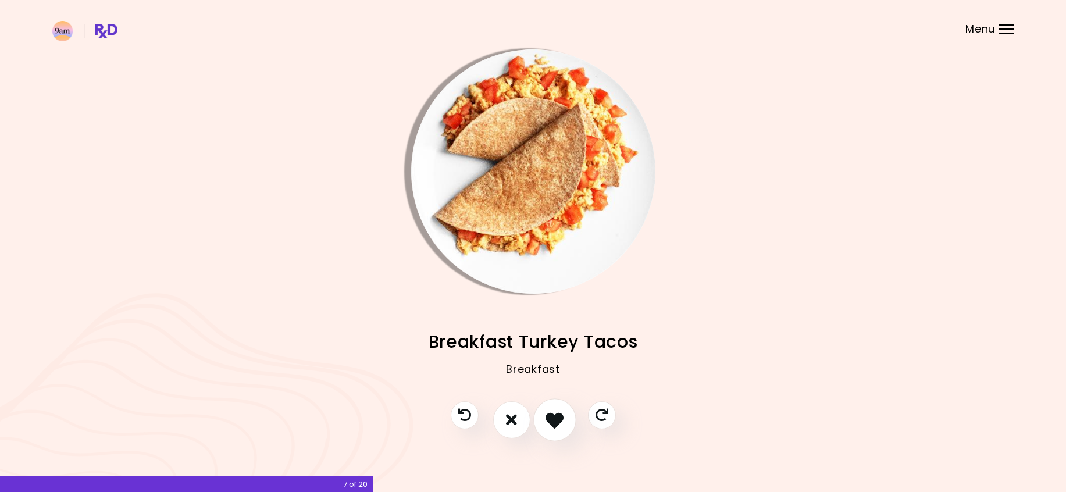
click at [556, 415] on icon "I like this recipe" at bounding box center [555, 420] width 18 height 18
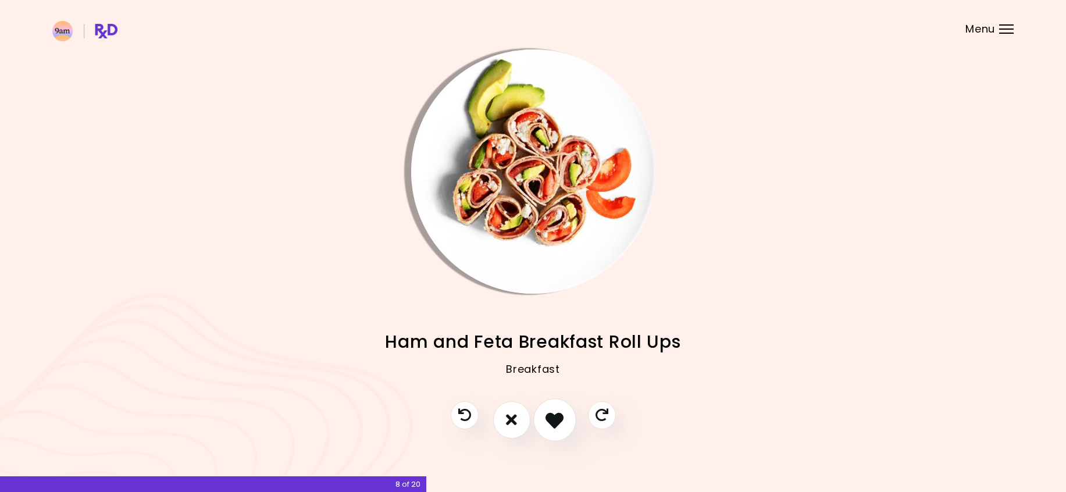
click at [553, 425] on icon "I like this recipe" at bounding box center [555, 420] width 18 height 18
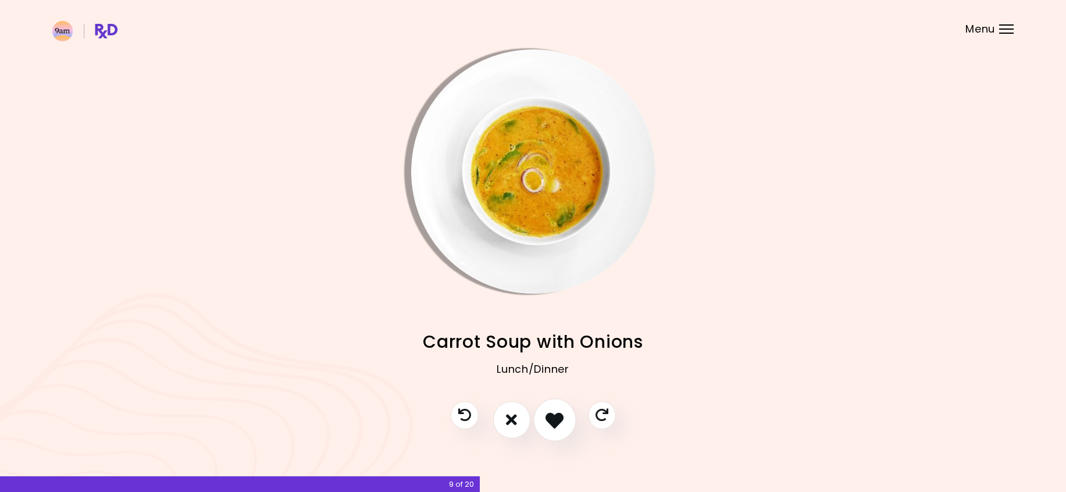
click at [553, 425] on icon "I like this recipe" at bounding box center [555, 420] width 18 height 18
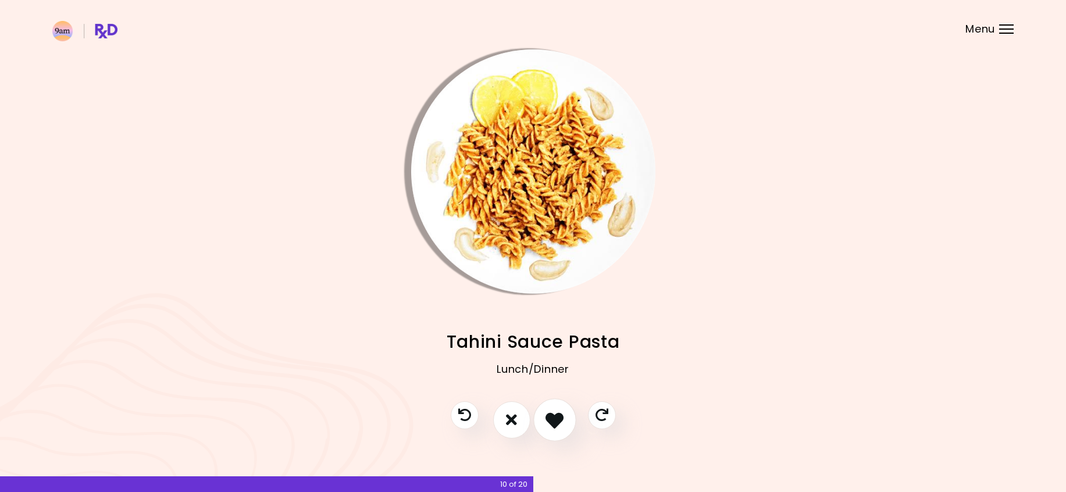
click at [557, 419] on icon "I like this recipe" at bounding box center [555, 420] width 18 height 18
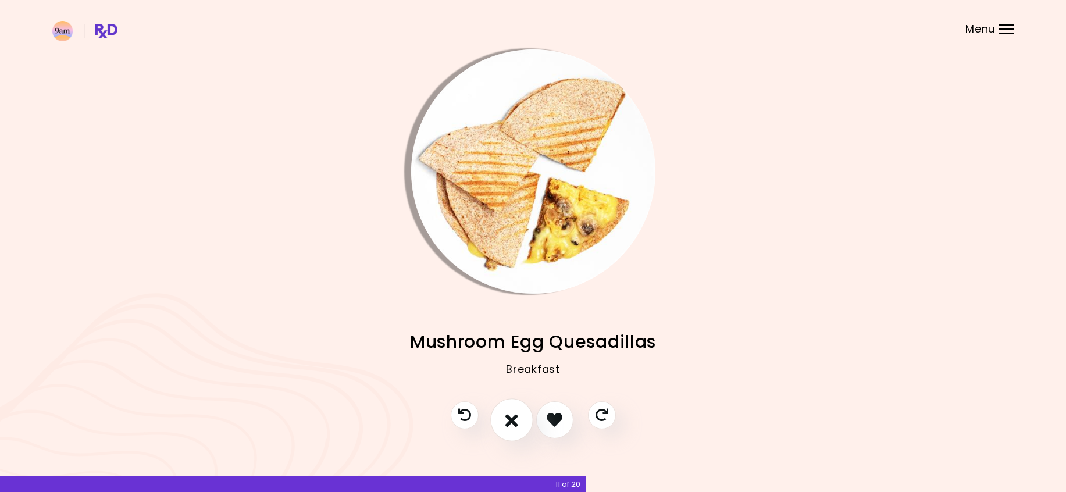
click at [519, 424] on button "I don't like this recipe" at bounding box center [511, 419] width 43 height 43
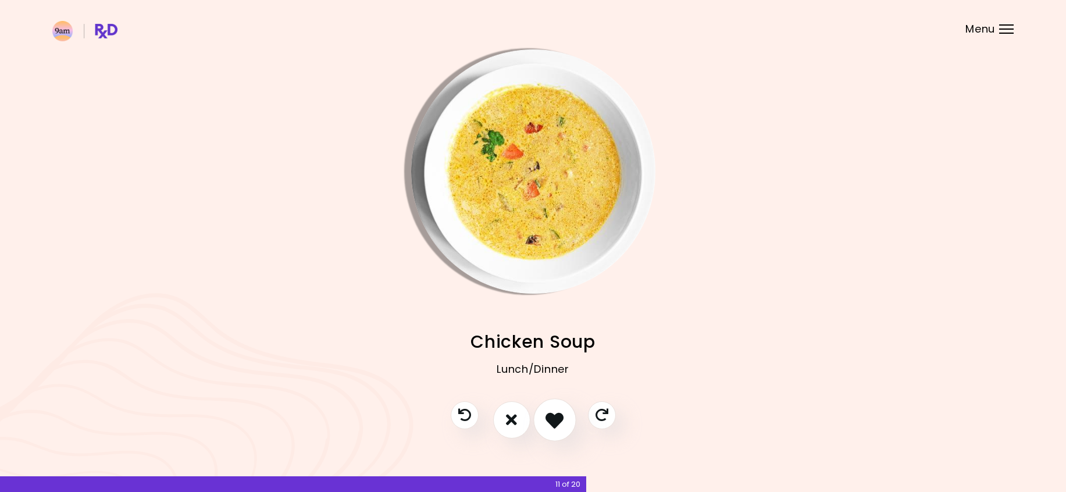
click at [558, 418] on icon "I like this recipe" at bounding box center [555, 420] width 18 height 18
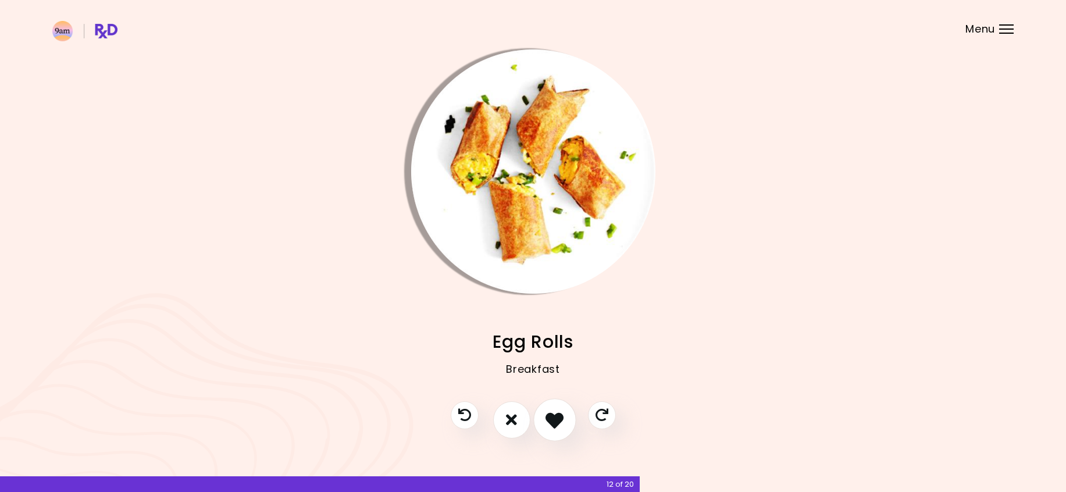
click at [558, 418] on icon "I like this recipe" at bounding box center [555, 420] width 18 height 18
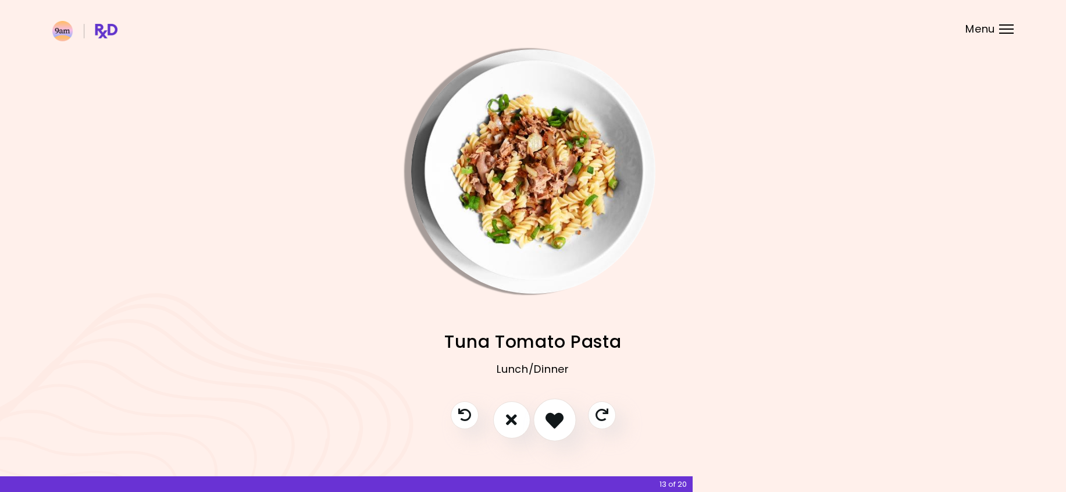
click at [558, 418] on icon "I like this recipe" at bounding box center [555, 420] width 18 height 18
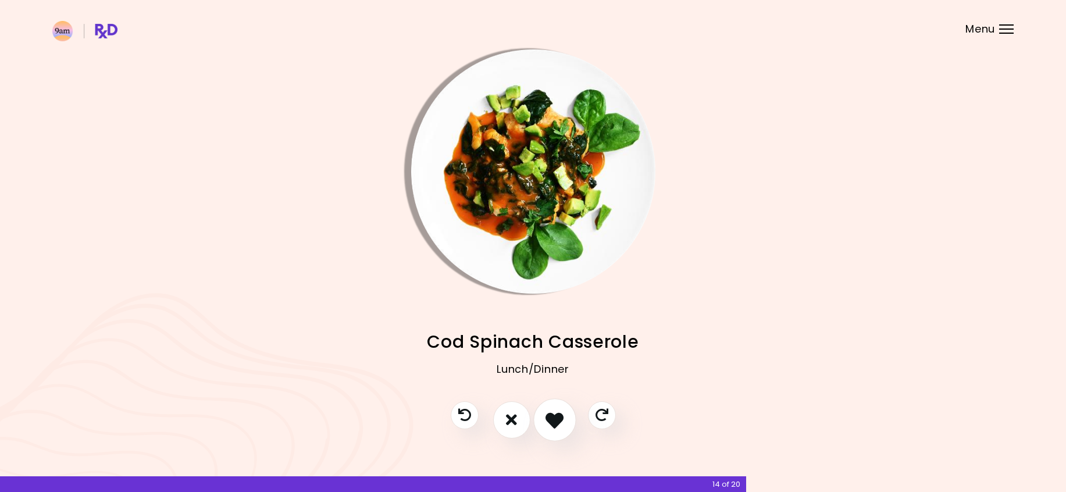
click at [558, 418] on icon "I like this recipe" at bounding box center [555, 420] width 18 height 18
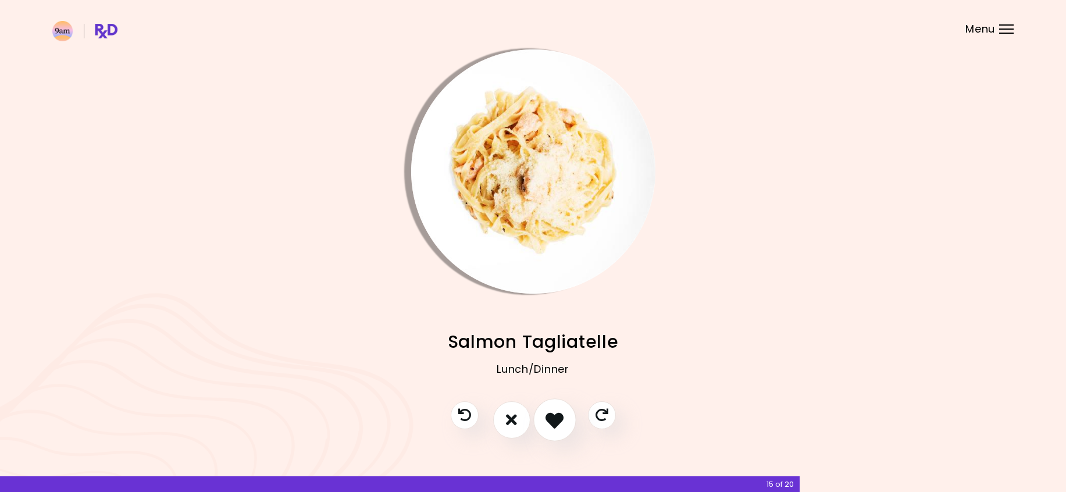
click at [558, 418] on icon "I like this recipe" at bounding box center [555, 420] width 18 height 18
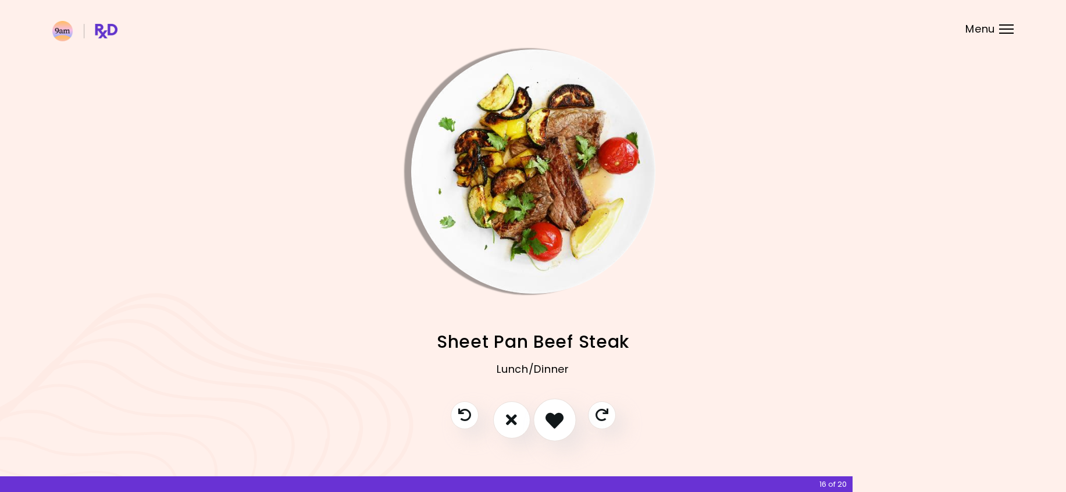
click at [558, 418] on icon "I like this recipe" at bounding box center [555, 420] width 18 height 18
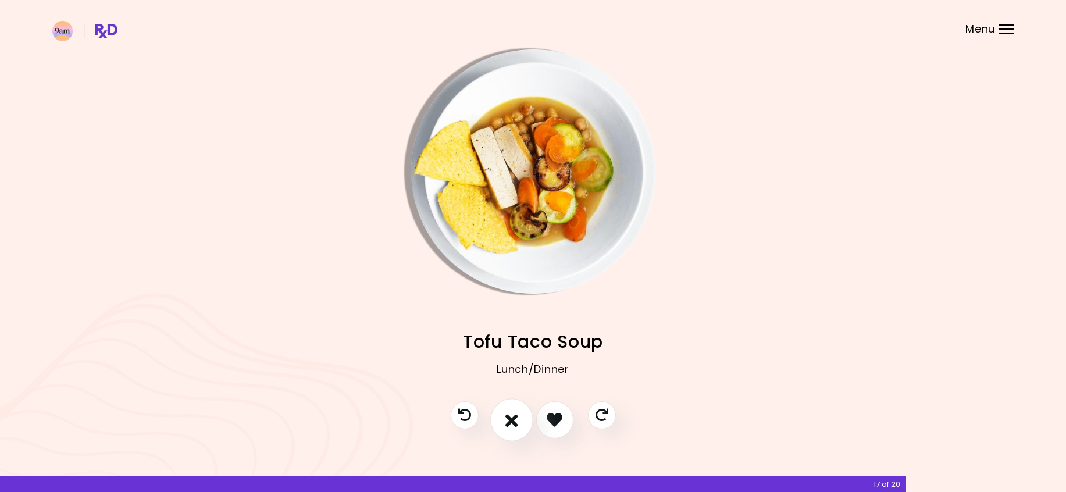
click at [511, 418] on icon "I don't like this recipe" at bounding box center [512, 420] width 13 height 18
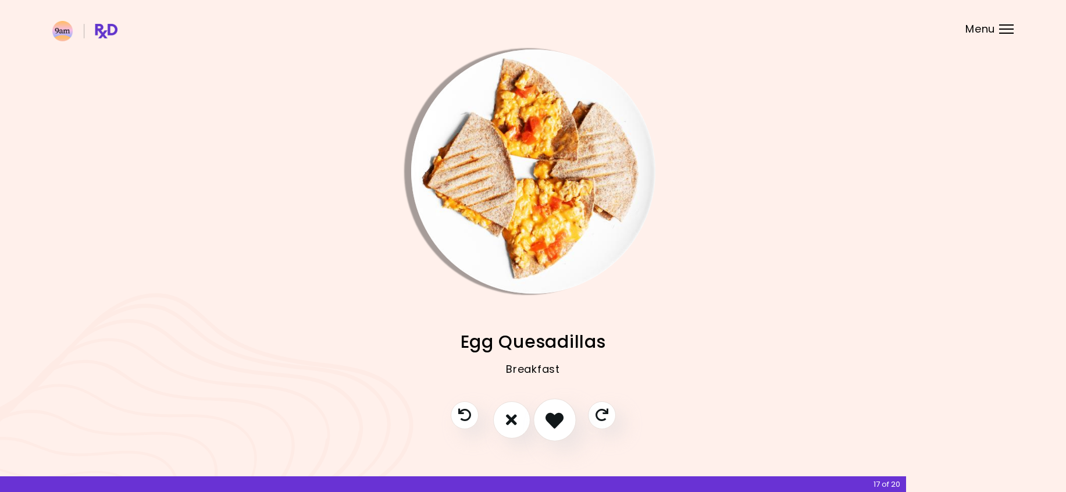
click at [559, 418] on icon "I like this recipe" at bounding box center [555, 420] width 18 height 18
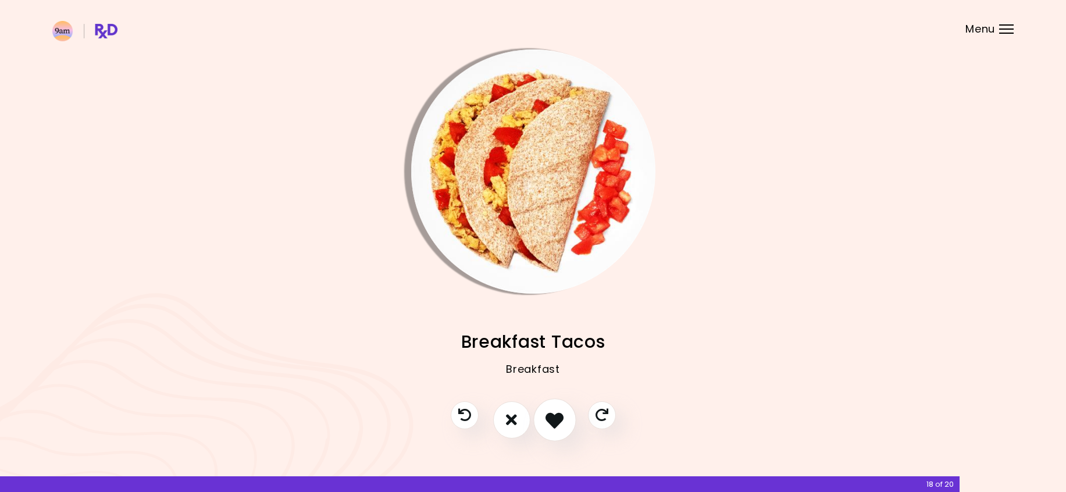
click at [559, 418] on icon "I like this recipe" at bounding box center [555, 420] width 18 height 18
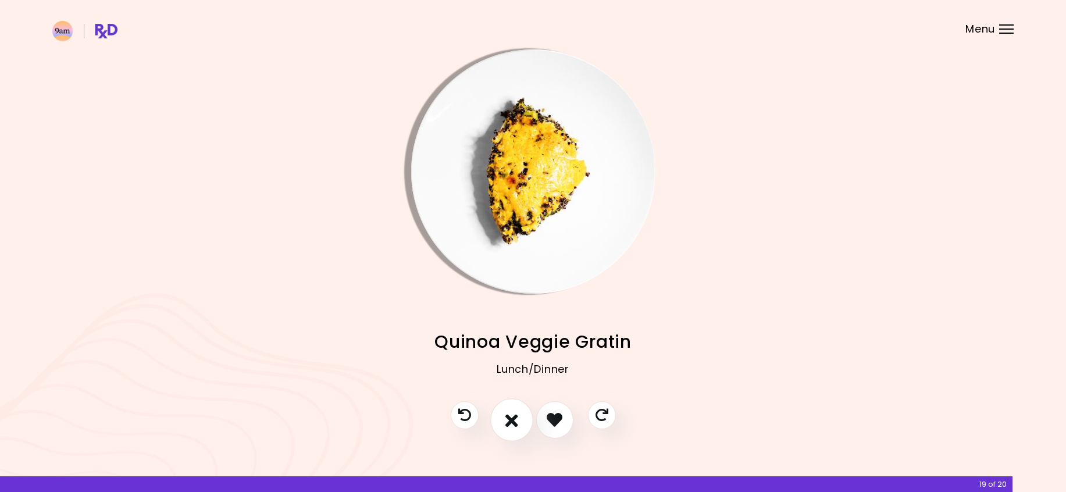
click at [508, 421] on icon "I don't like this recipe" at bounding box center [512, 420] width 13 height 18
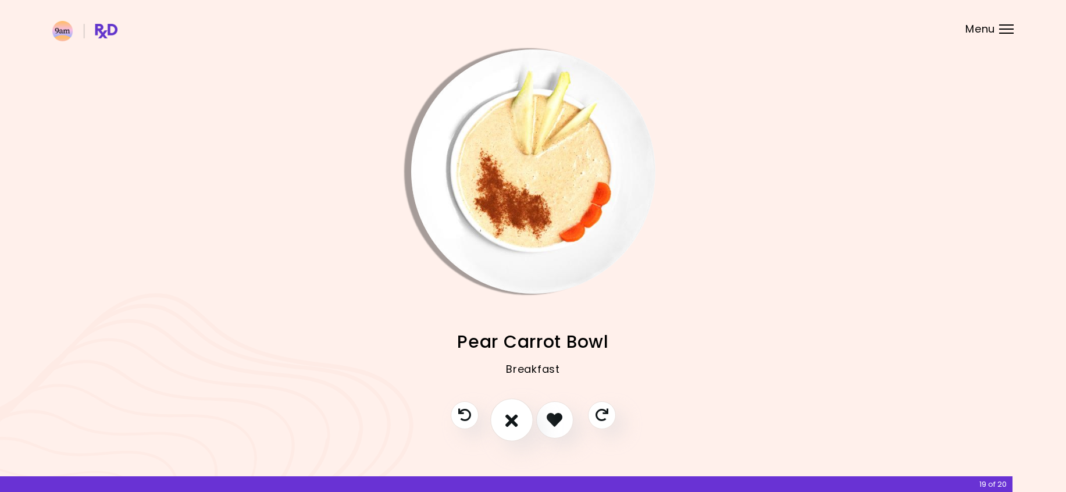
click at [508, 421] on icon "I don't like this recipe" at bounding box center [512, 420] width 13 height 18
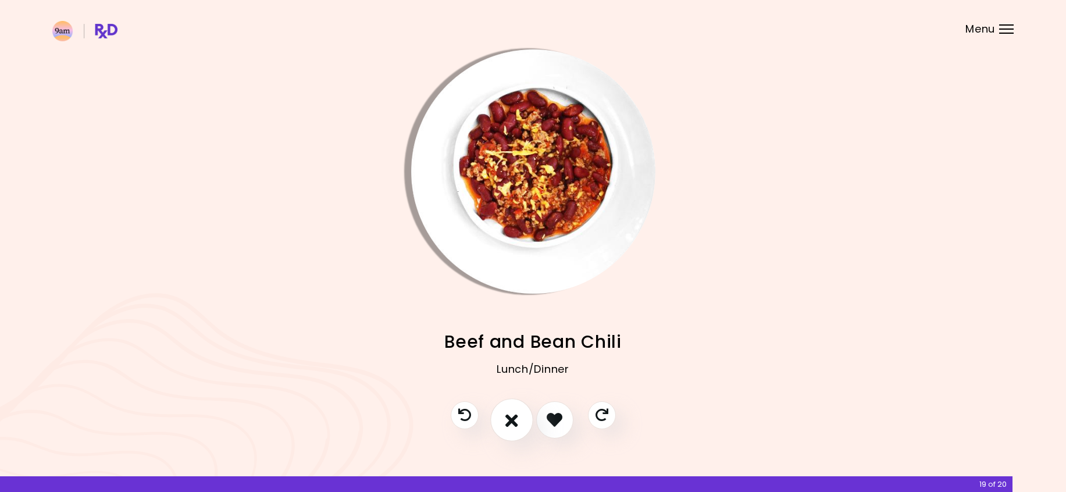
click at [508, 421] on icon "I don't like this recipe" at bounding box center [512, 420] width 13 height 18
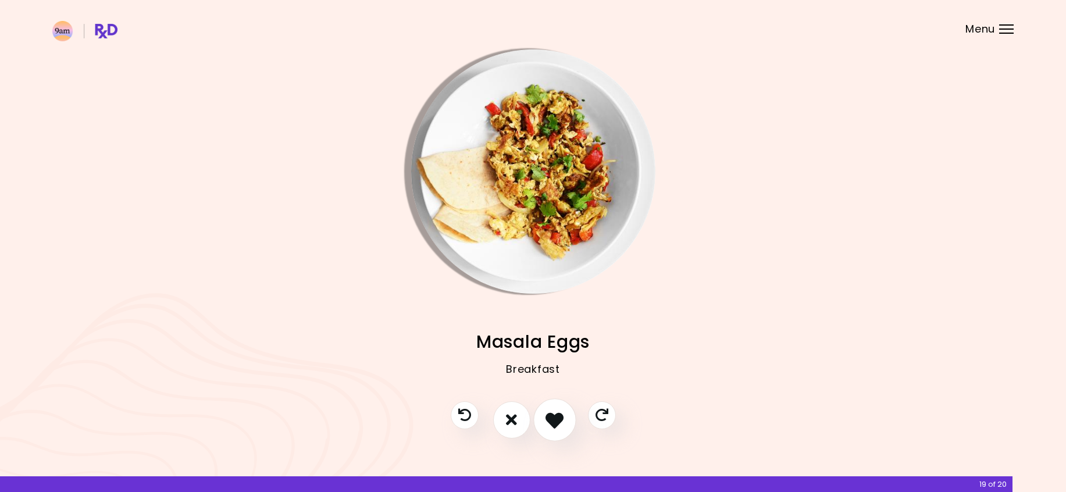
click at [557, 415] on icon "I like this recipe" at bounding box center [555, 420] width 18 height 18
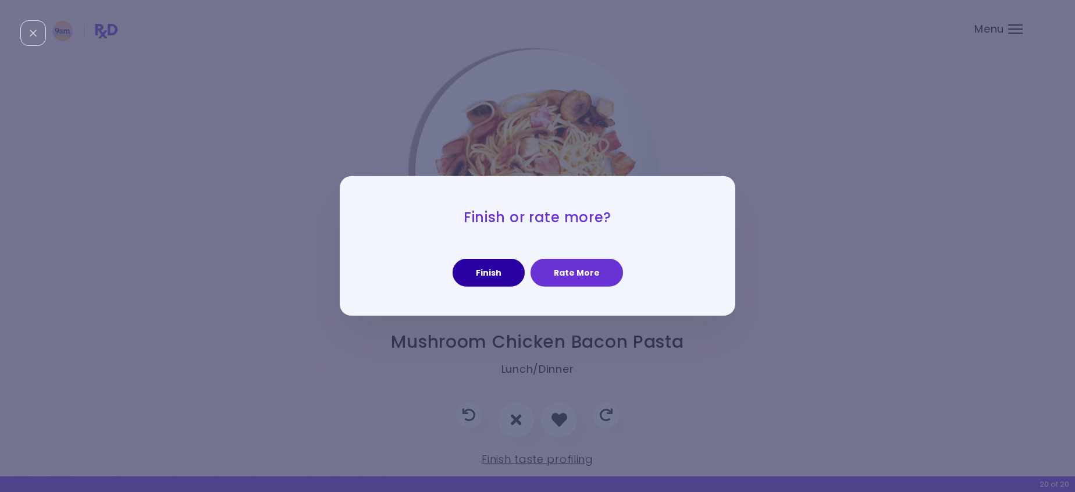
click at [513, 262] on button "Finish" at bounding box center [489, 273] width 72 height 28
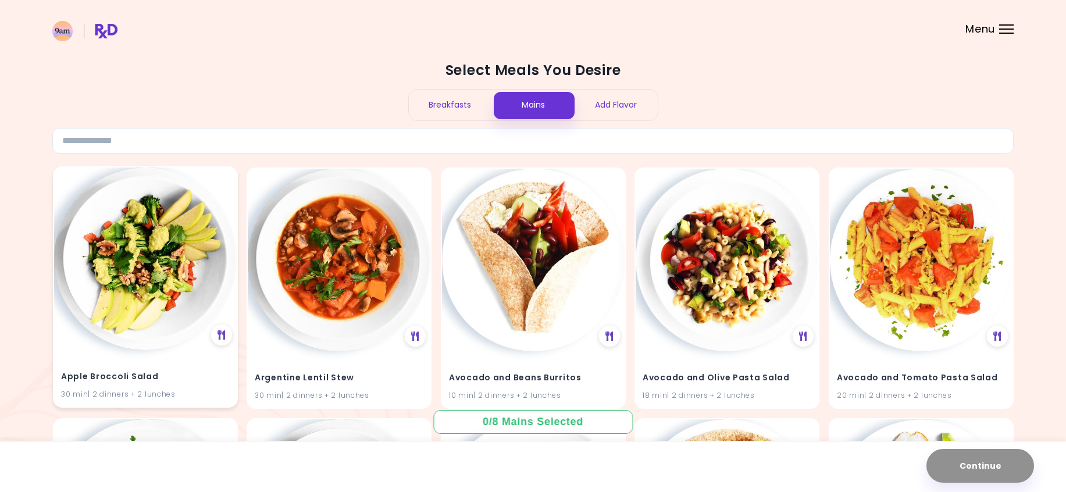
click at [126, 307] on img at bounding box center [145, 259] width 183 height 183
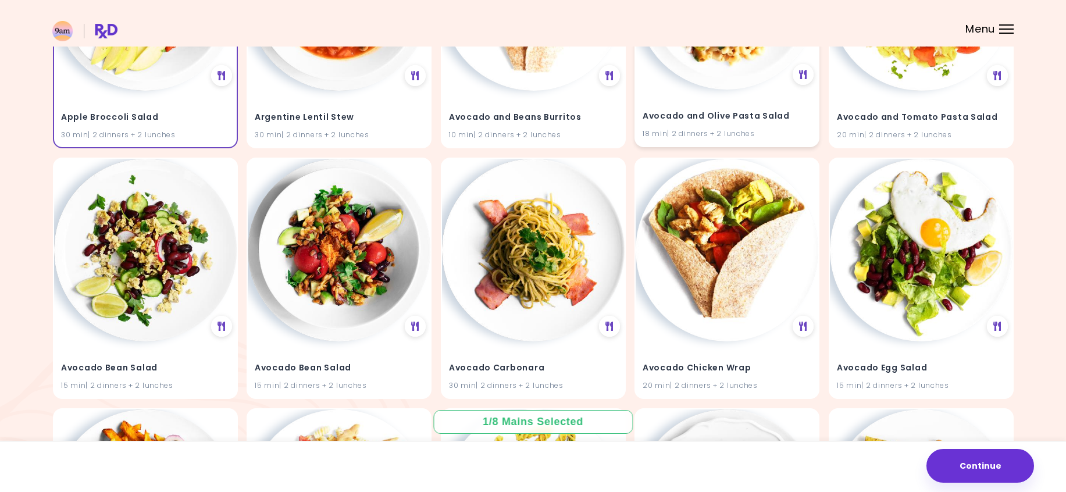
scroll to position [291, 0]
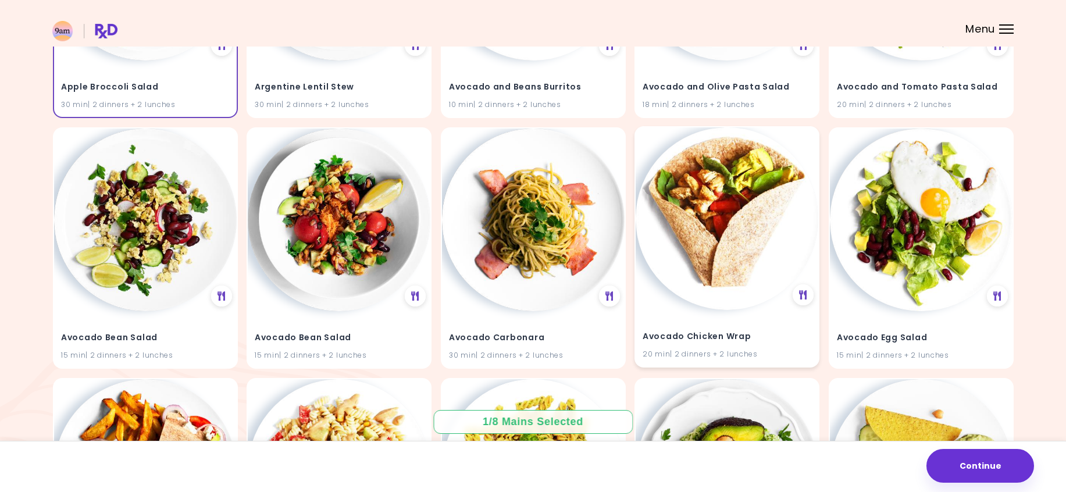
click at [704, 284] on img at bounding box center [727, 218] width 183 height 183
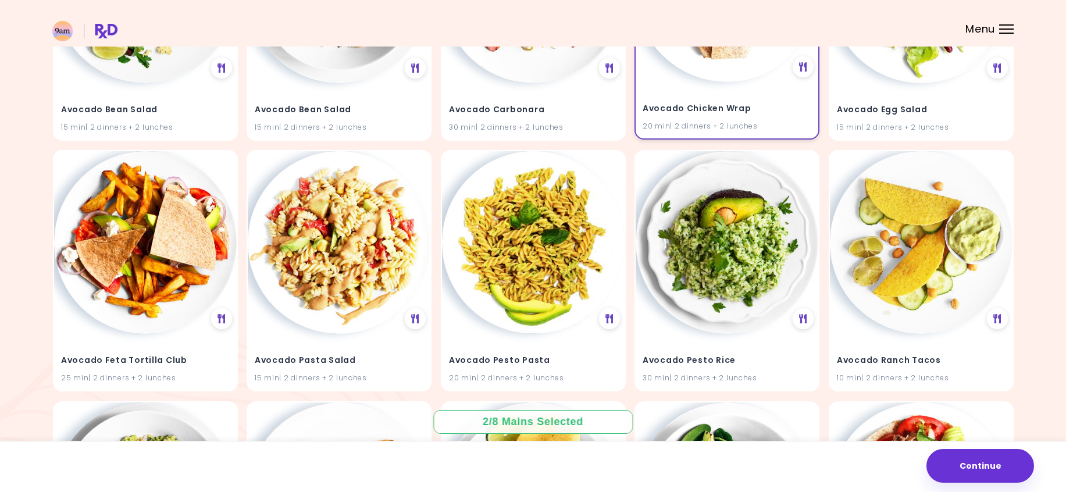
scroll to position [524, 0]
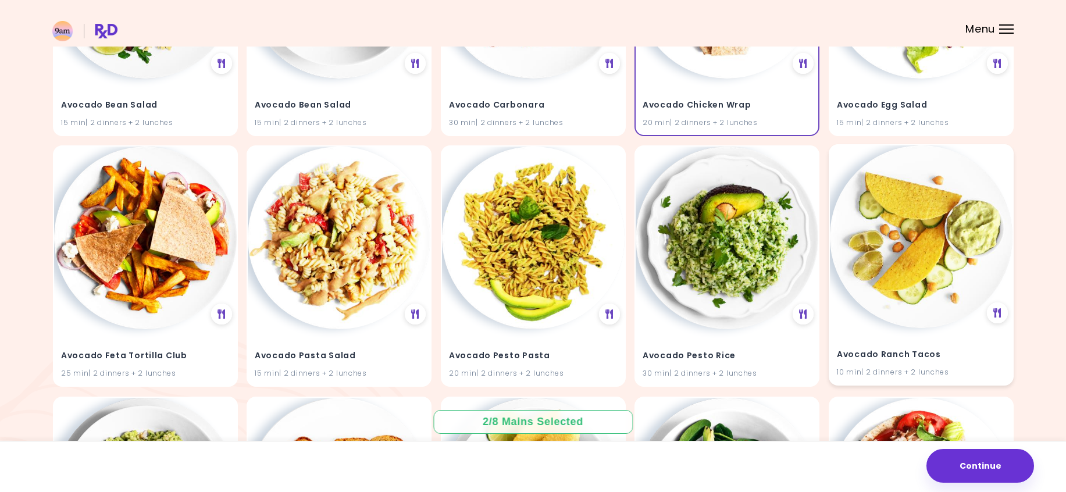
click at [887, 279] on img at bounding box center [921, 236] width 183 height 183
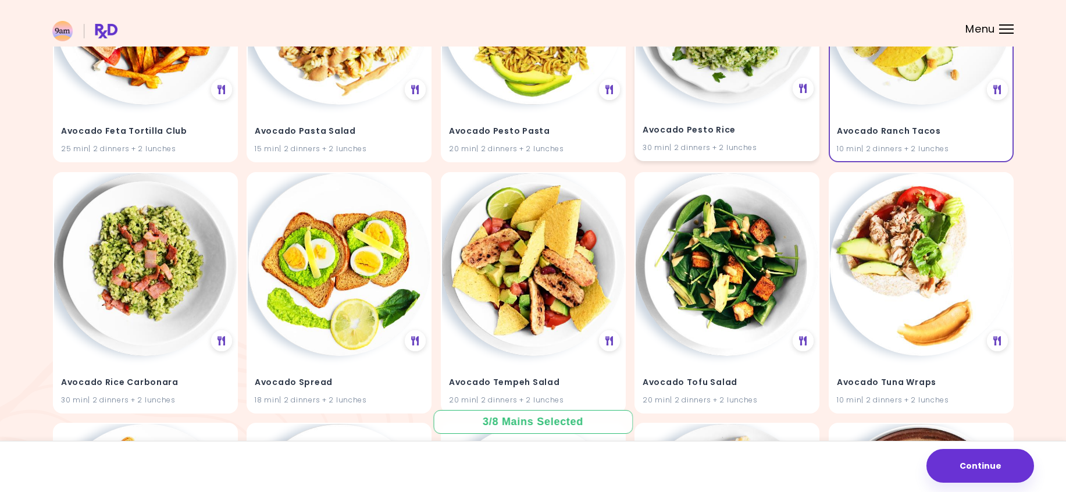
scroll to position [756, 0]
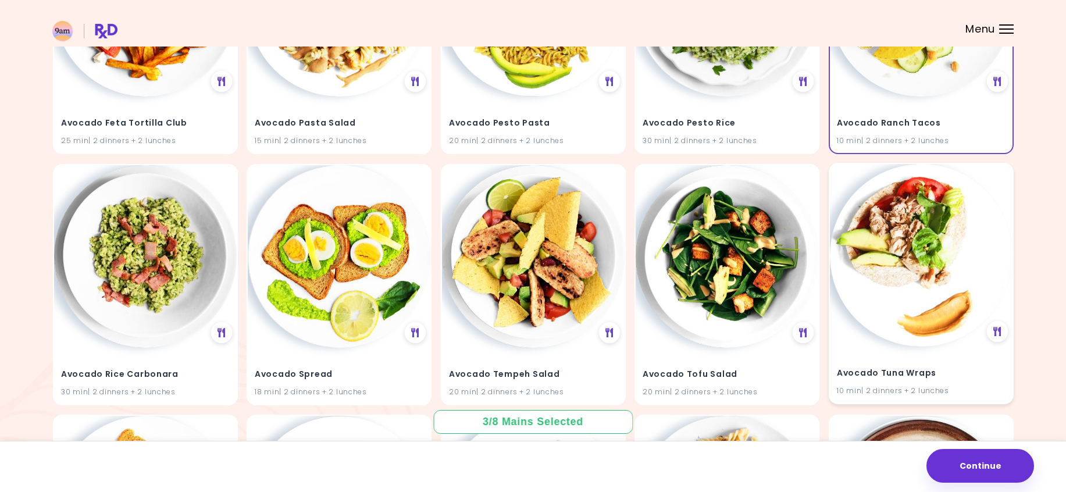
click at [872, 280] on img at bounding box center [921, 255] width 183 height 183
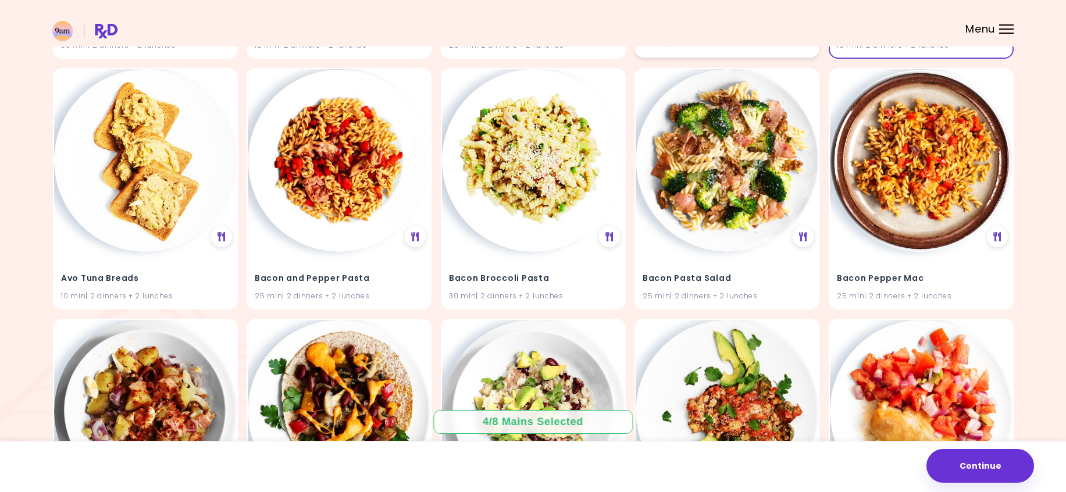
scroll to position [1105, 0]
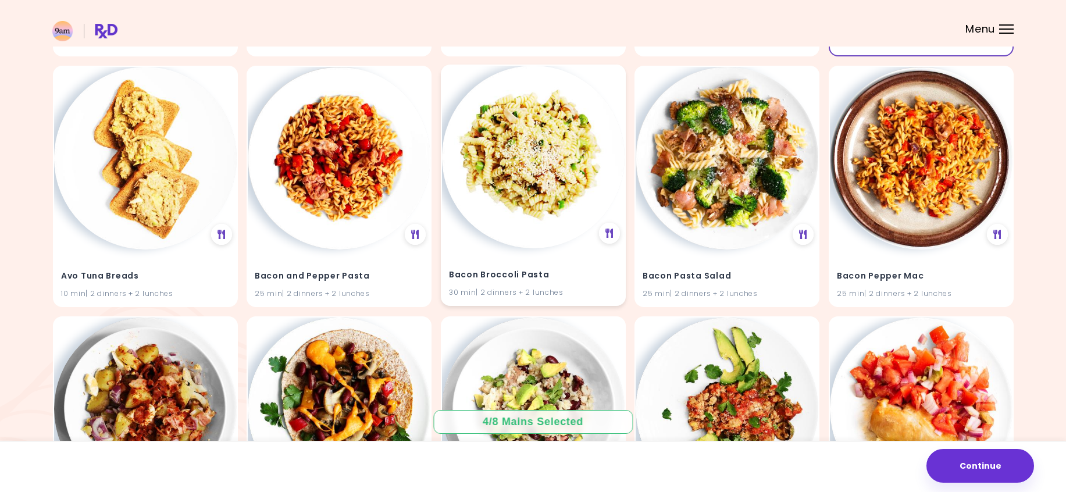
click at [556, 220] on img at bounding box center [533, 157] width 183 height 183
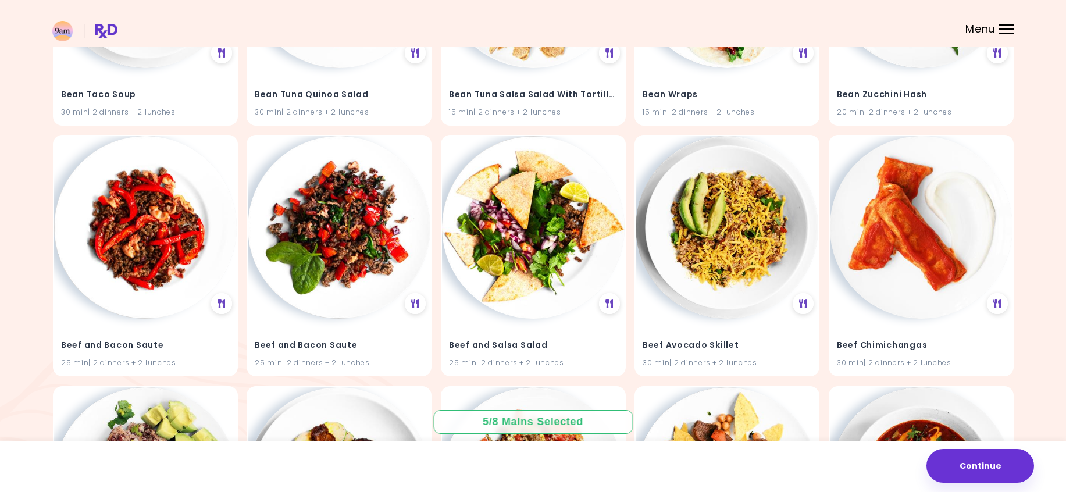
scroll to position [4305, 0]
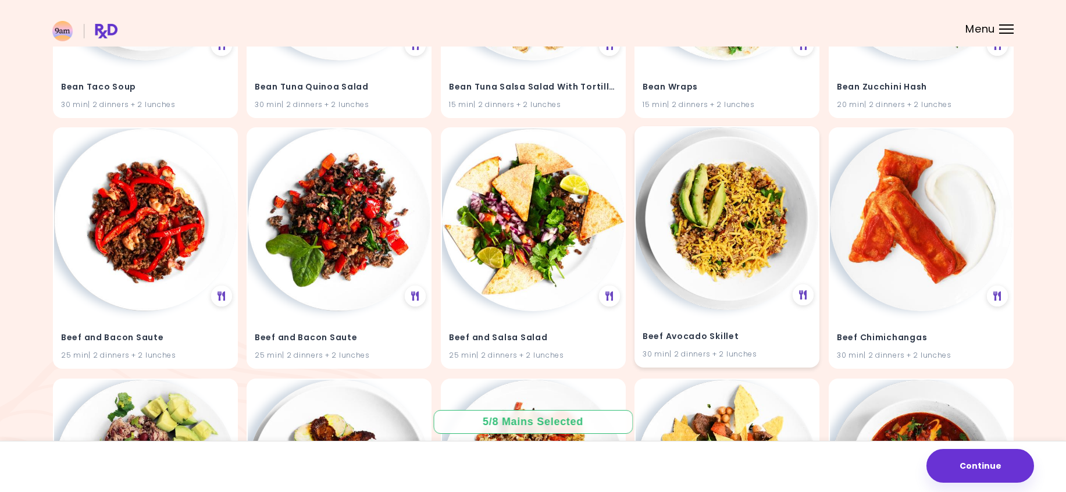
click at [721, 224] on img at bounding box center [727, 218] width 183 height 183
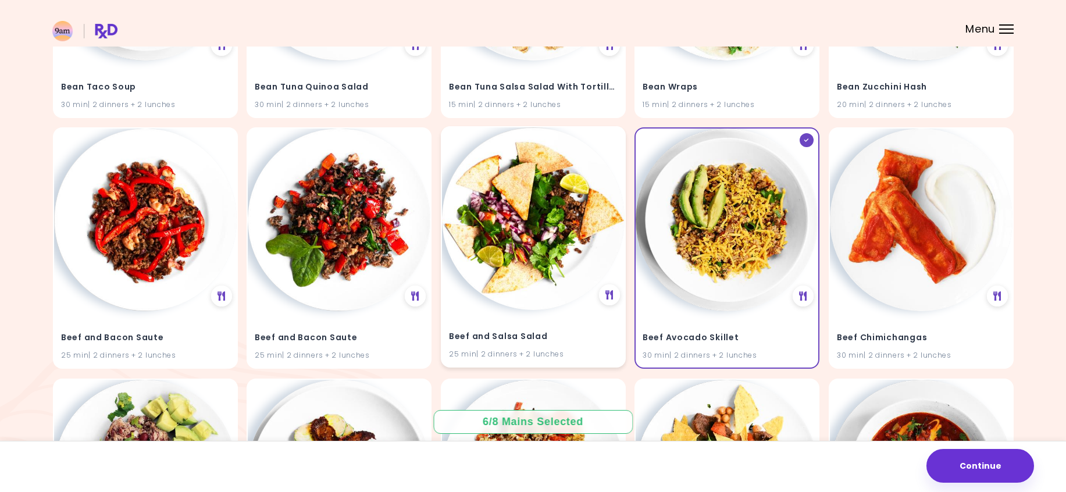
click at [520, 229] on img at bounding box center [533, 218] width 183 height 183
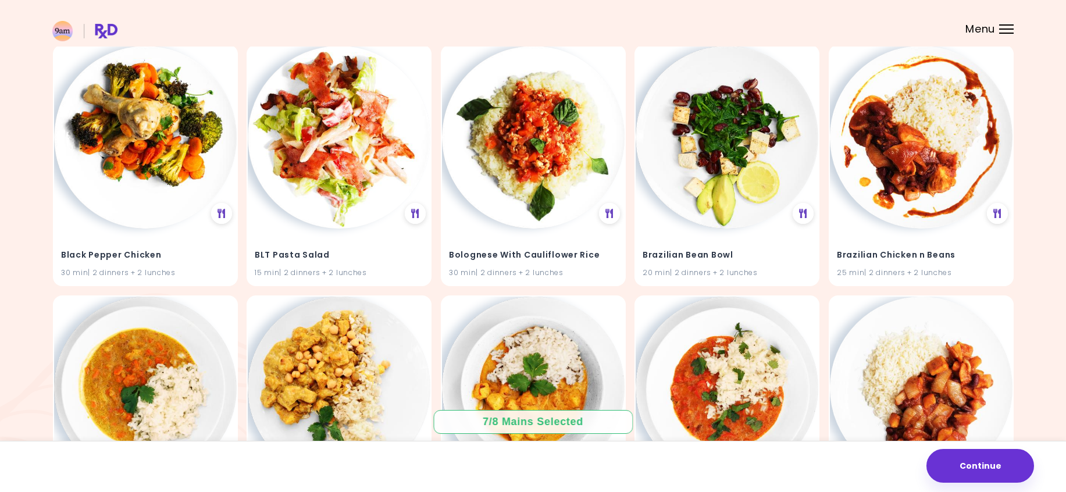
scroll to position [6642, 0]
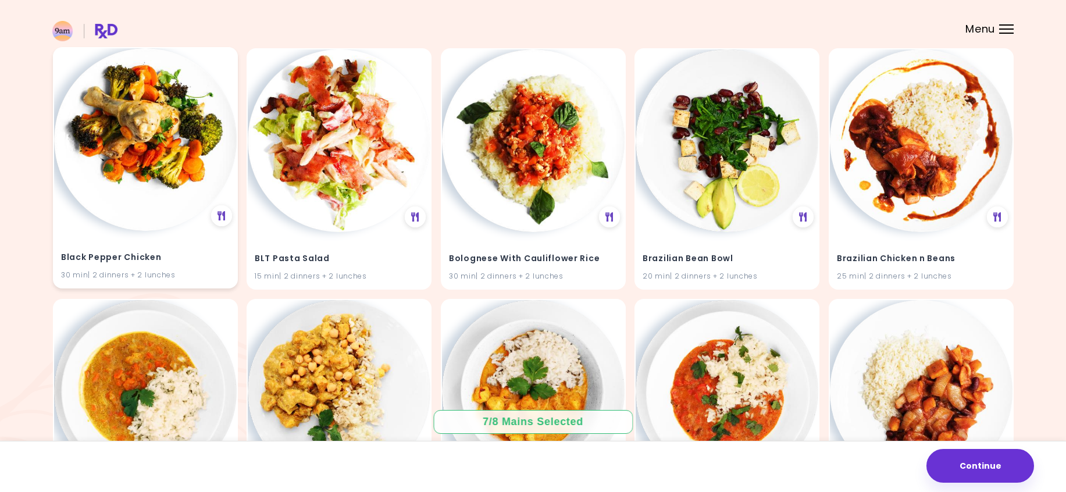
click at [134, 191] on img at bounding box center [145, 139] width 183 height 183
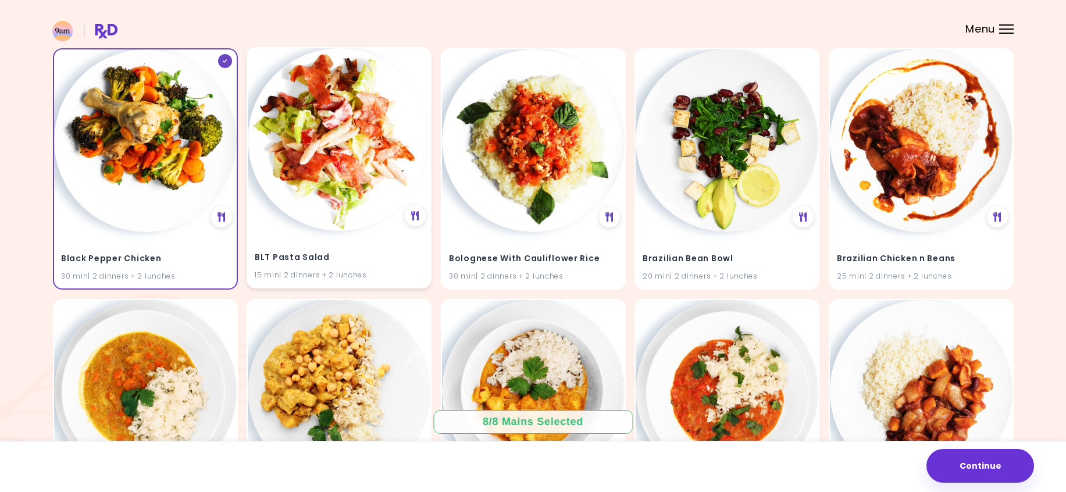
click at [329, 193] on img at bounding box center [339, 139] width 183 height 183
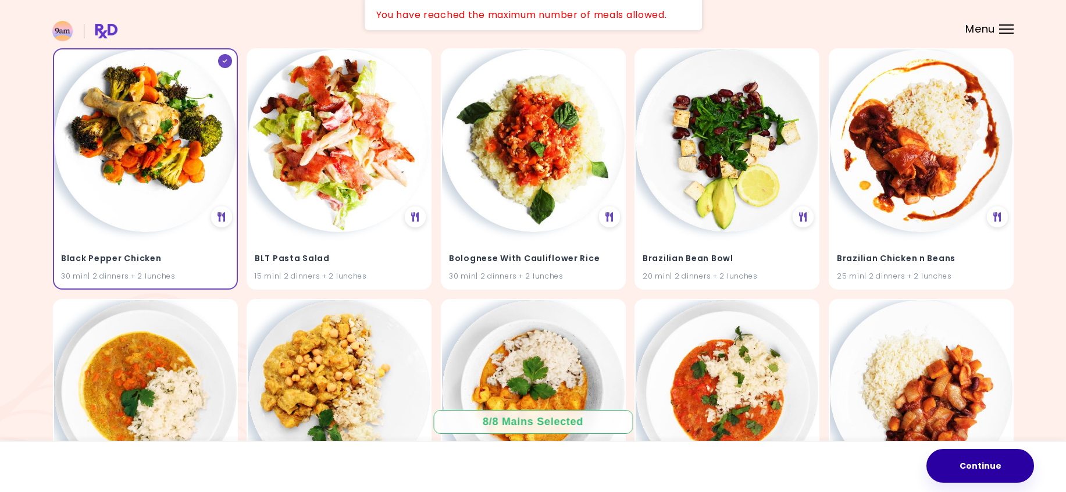
click at [996, 471] on button "Continue" at bounding box center [981, 466] width 108 height 34
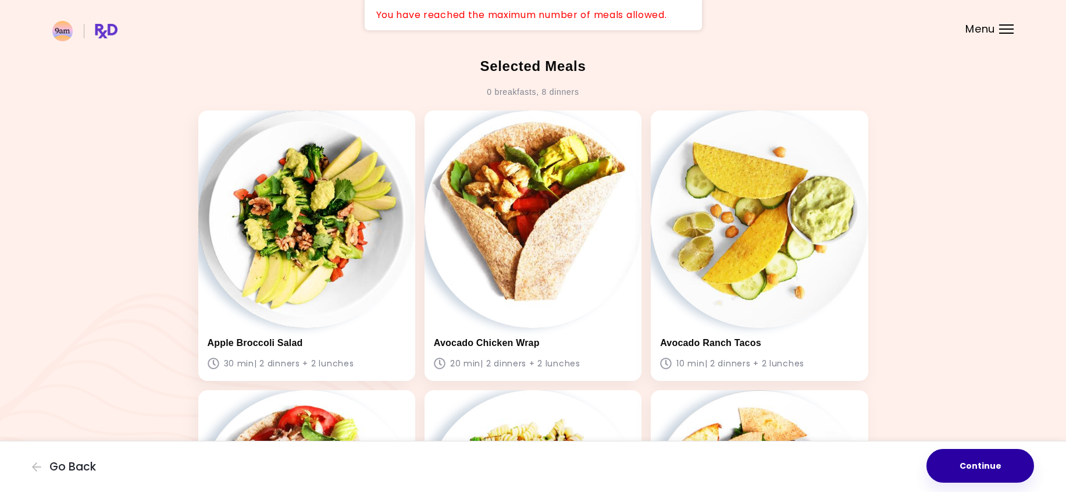
click at [982, 461] on button "Continue" at bounding box center [981, 466] width 108 height 34
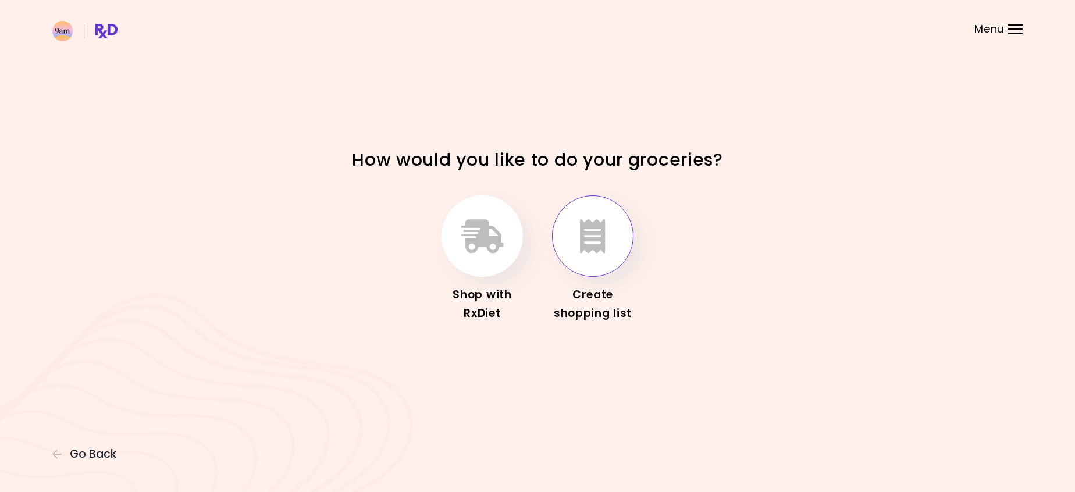
click at [613, 236] on button "button" at bounding box center [592, 235] width 81 height 81
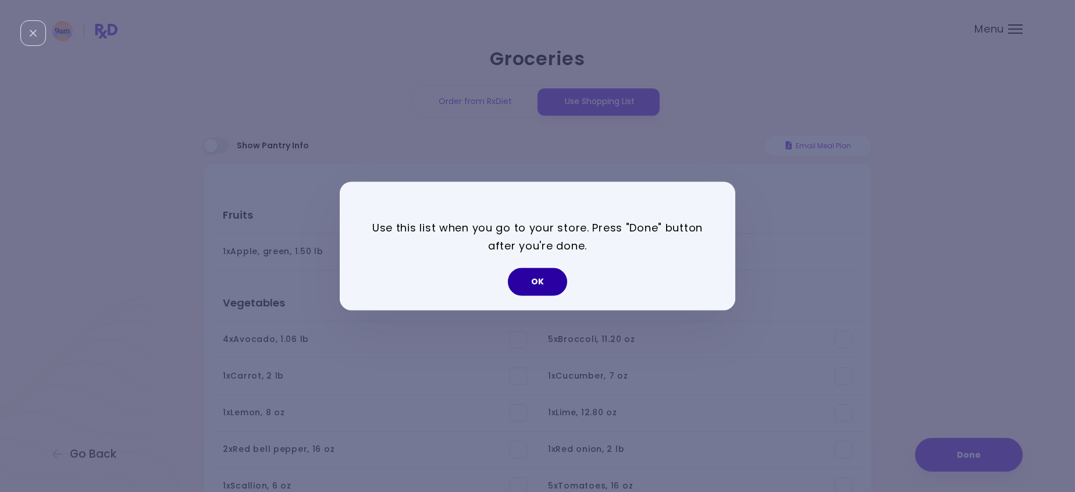
click at [539, 284] on button "OK" at bounding box center [537, 282] width 59 height 28
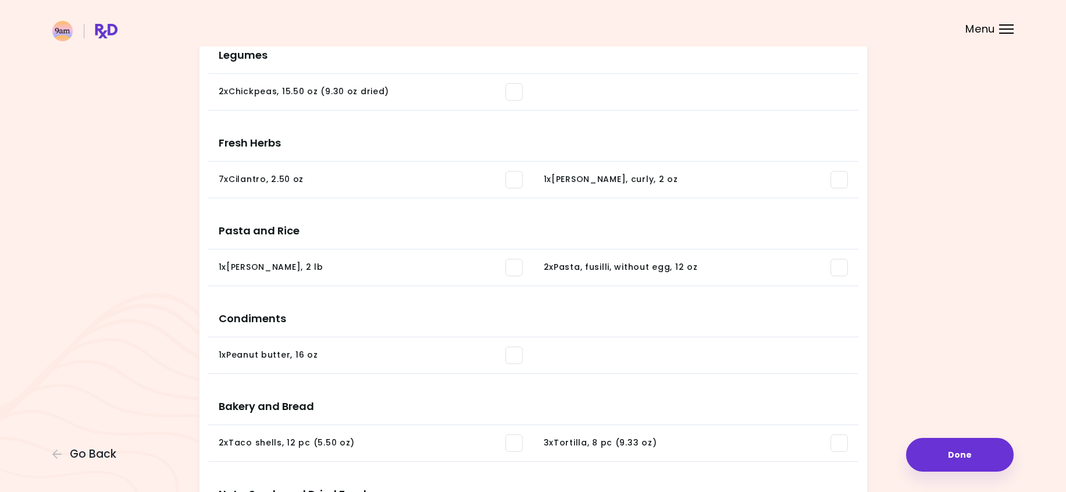
scroll to position [873, 0]
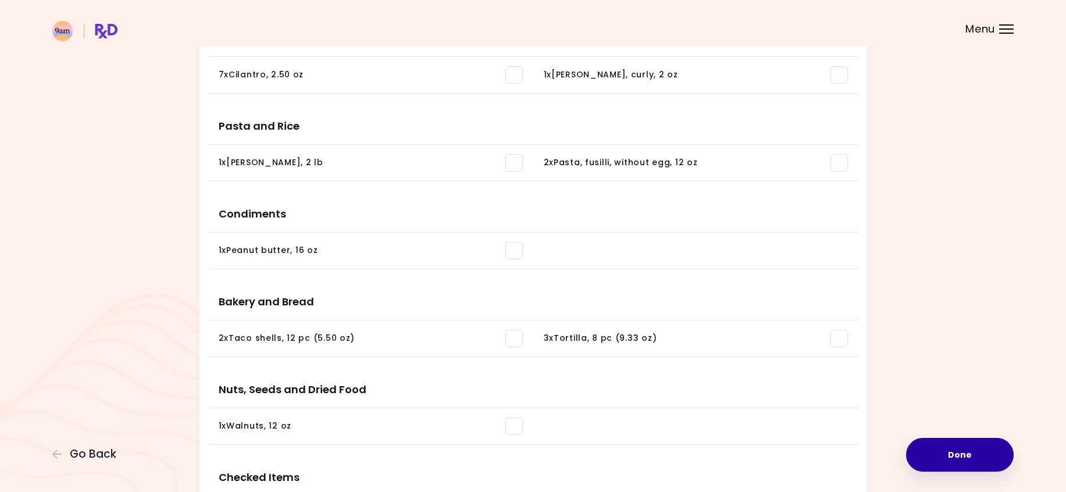
click at [992, 446] on button "Done" at bounding box center [960, 455] width 108 height 34
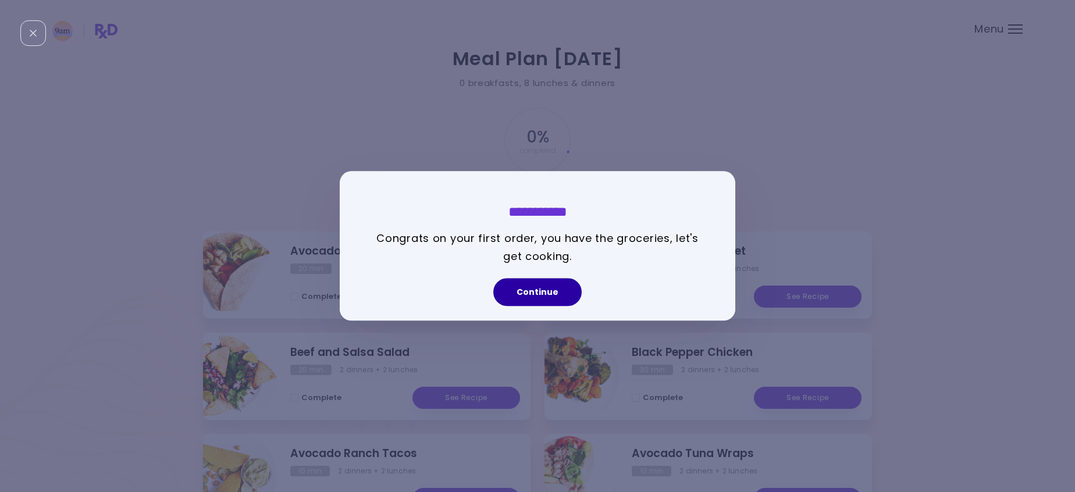
click at [531, 294] on button "Continue" at bounding box center [537, 293] width 88 height 28
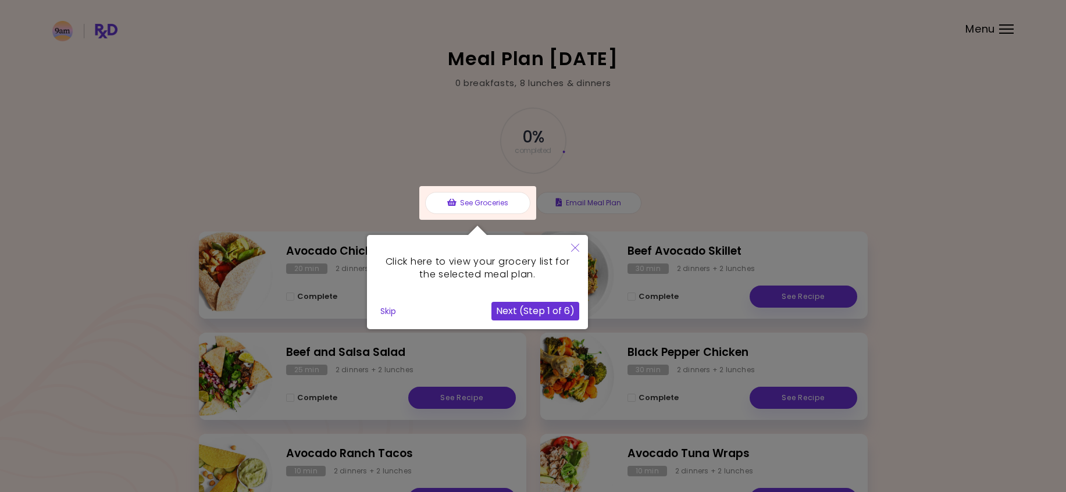
click at [389, 312] on button "Skip" at bounding box center [388, 310] width 25 height 17
